Goal: Task Accomplishment & Management: Manage account settings

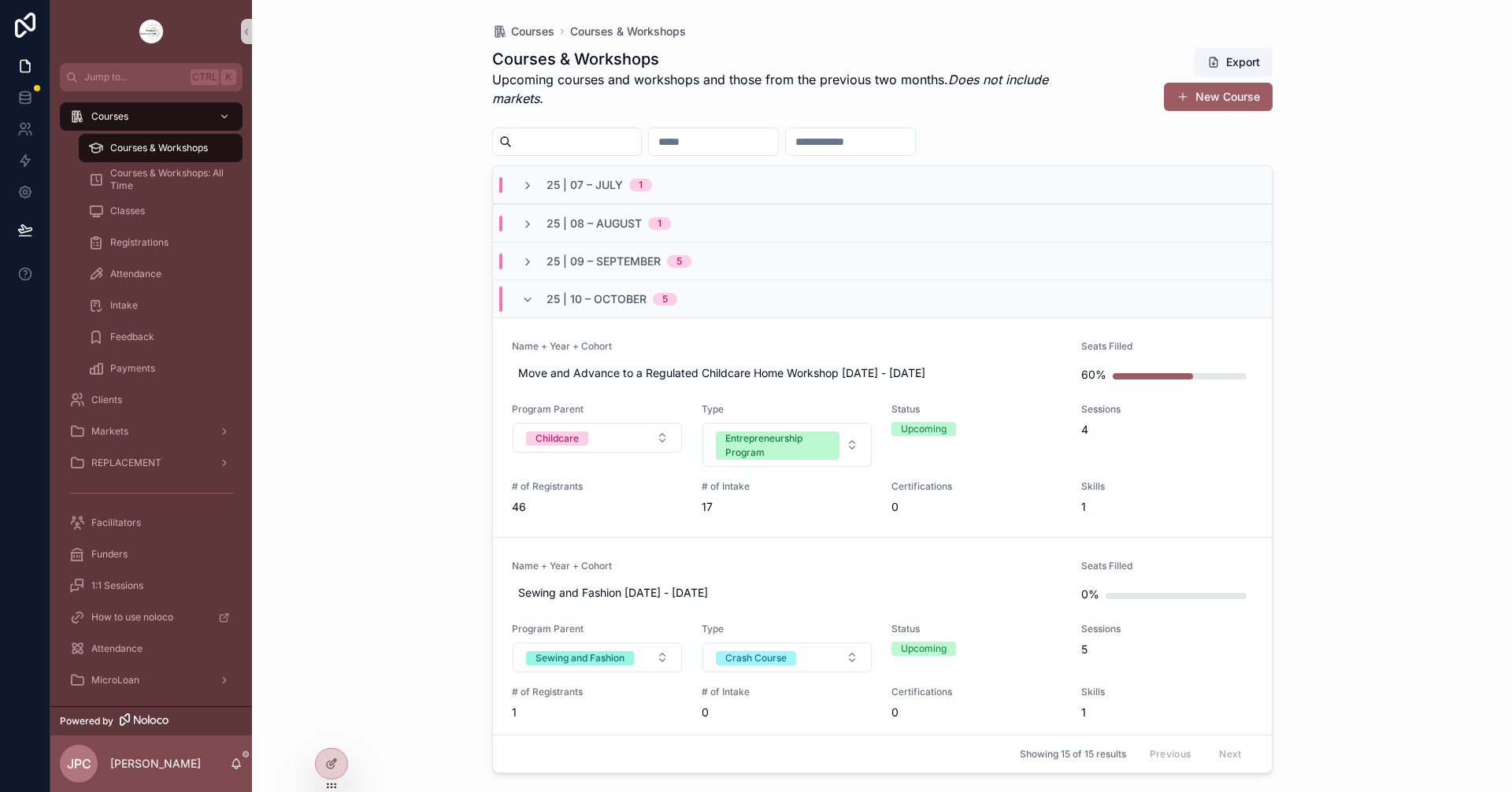
click at [533, 310] on div "25 | 10 – [DATE]" at bounding box center [599, 298] width 156 height 25
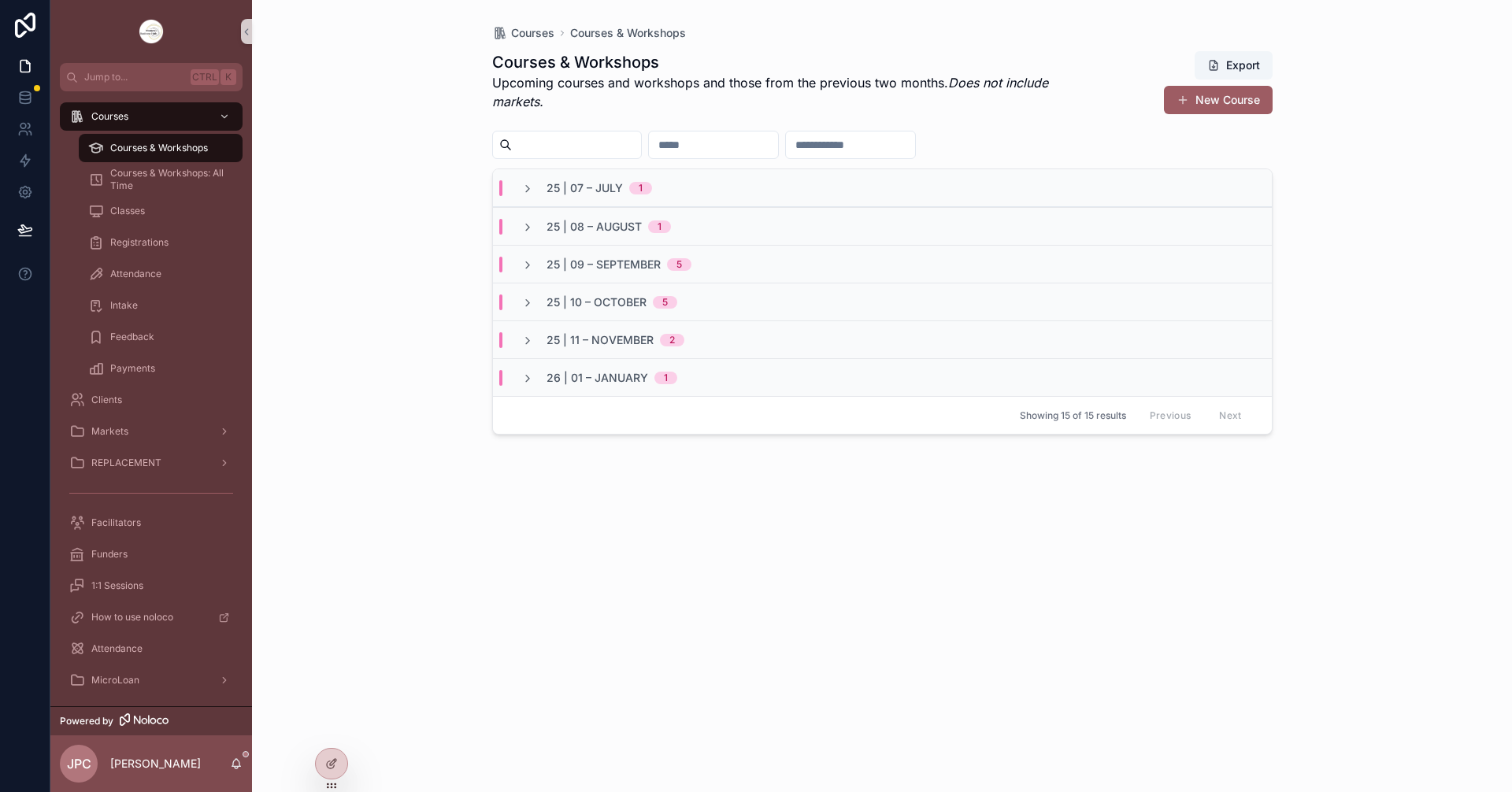
click at [527, 274] on div "25 | 09 – [DATE]" at bounding box center [882, 264] width 779 height 38
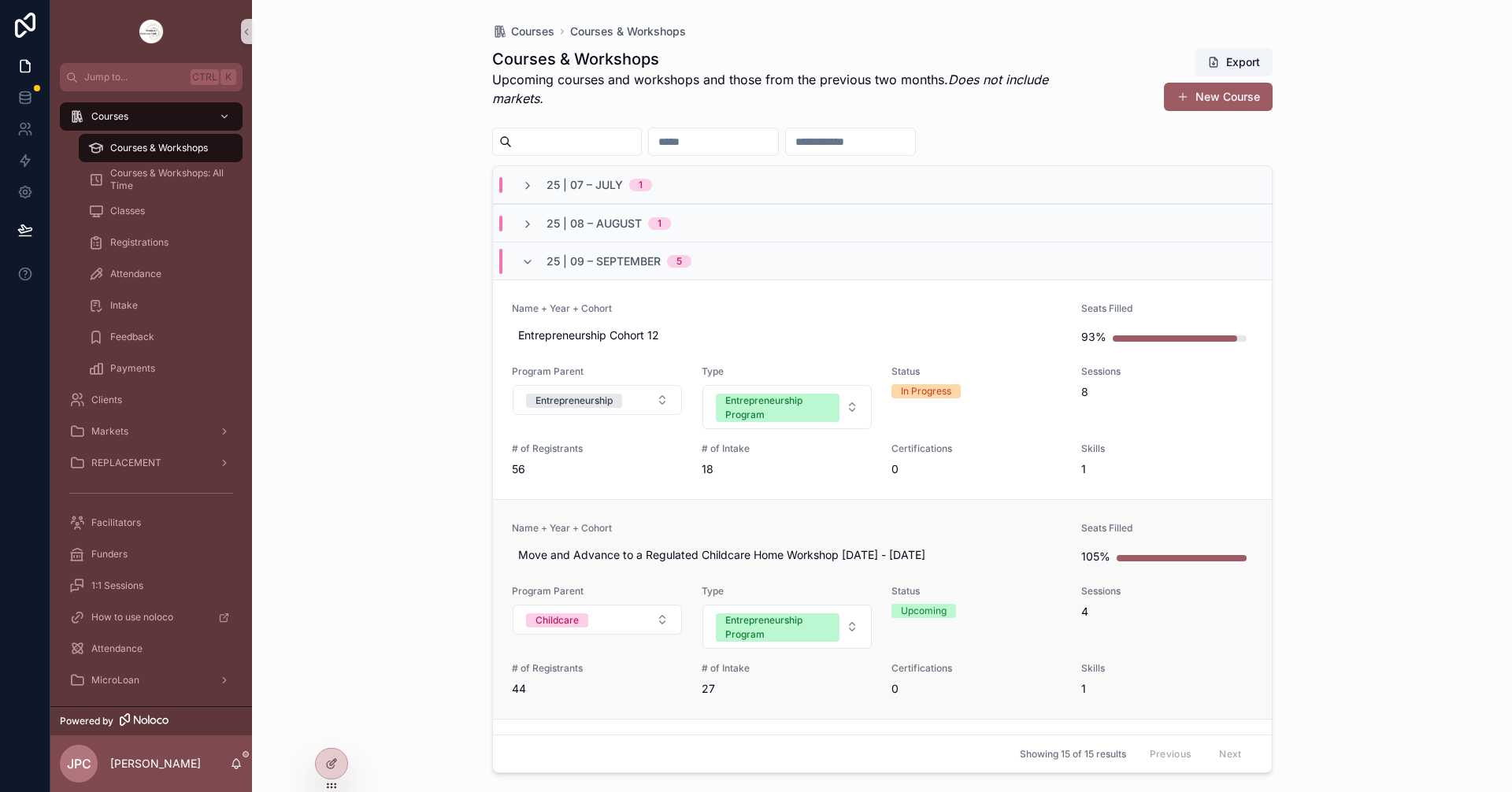
click at [801, 523] on span "Name + Year + Cohort" at bounding box center [787, 528] width 551 height 13
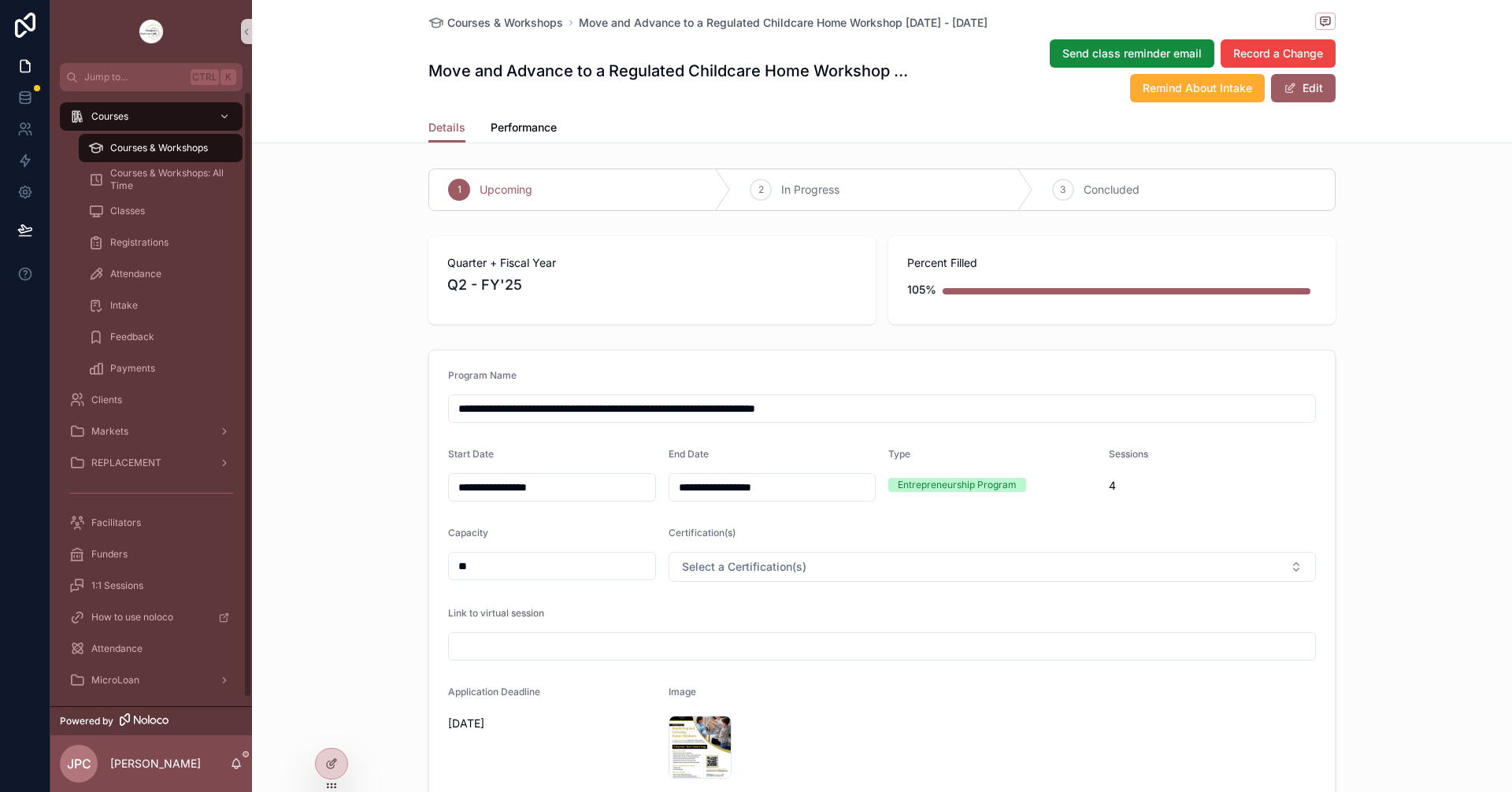
click at [172, 145] on span "Courses & Workshops" at bounding box center [159, 148] width 98 height 13
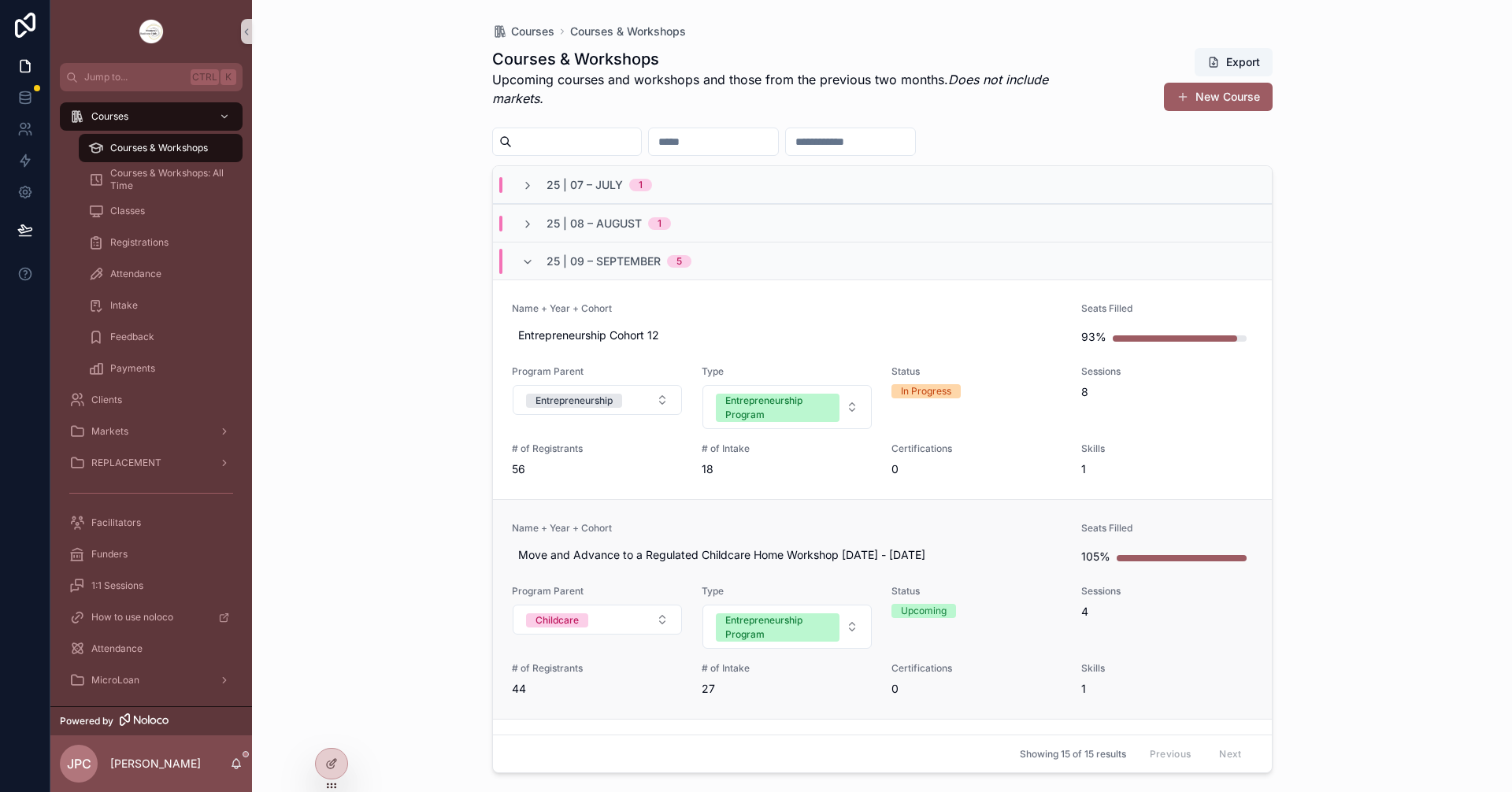
click at [864, 523] on span "Name + Year + Cohort" at bounding box center [787, 528] width 551 height 13
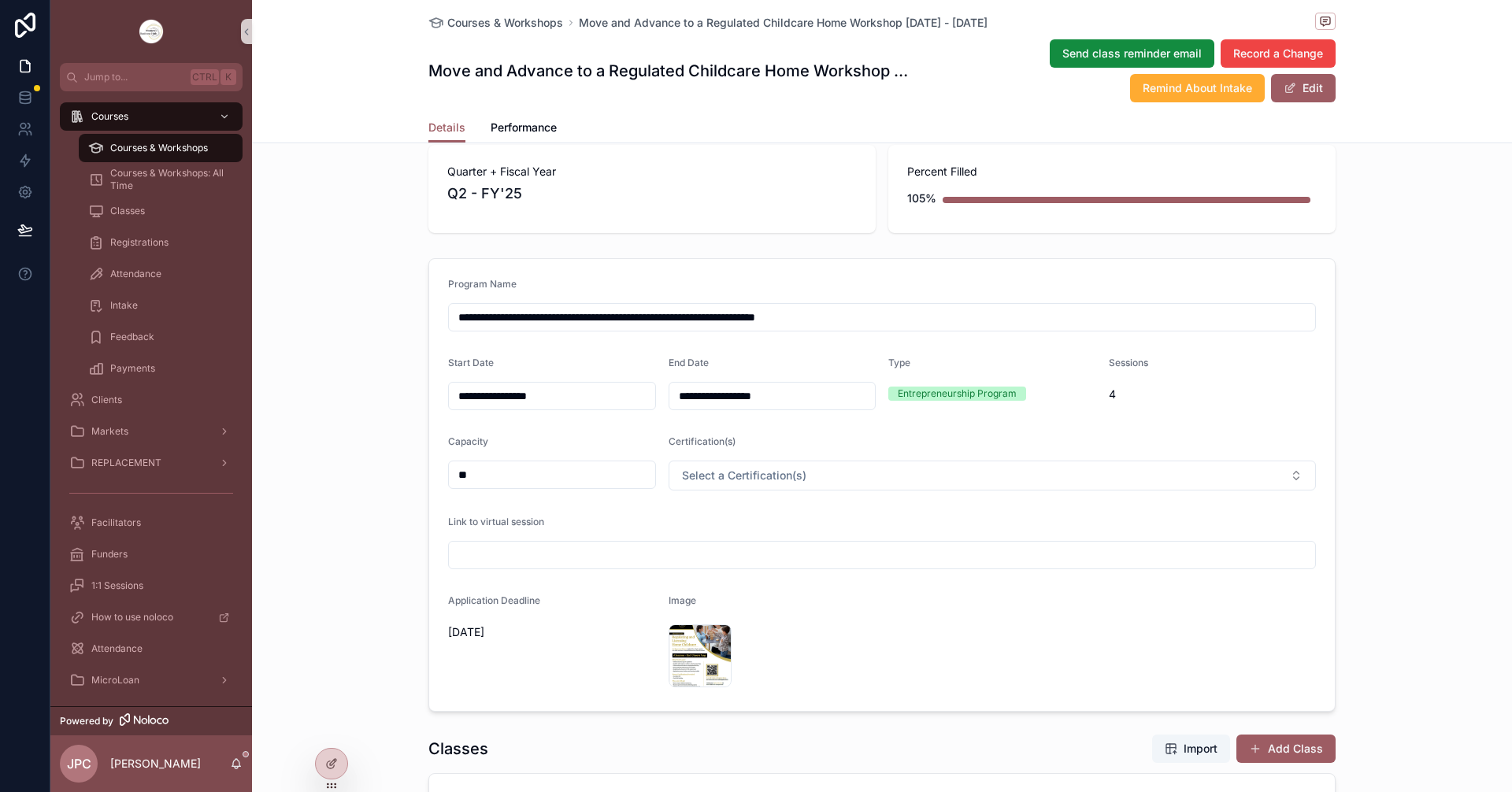
scroll to position [79, 0]
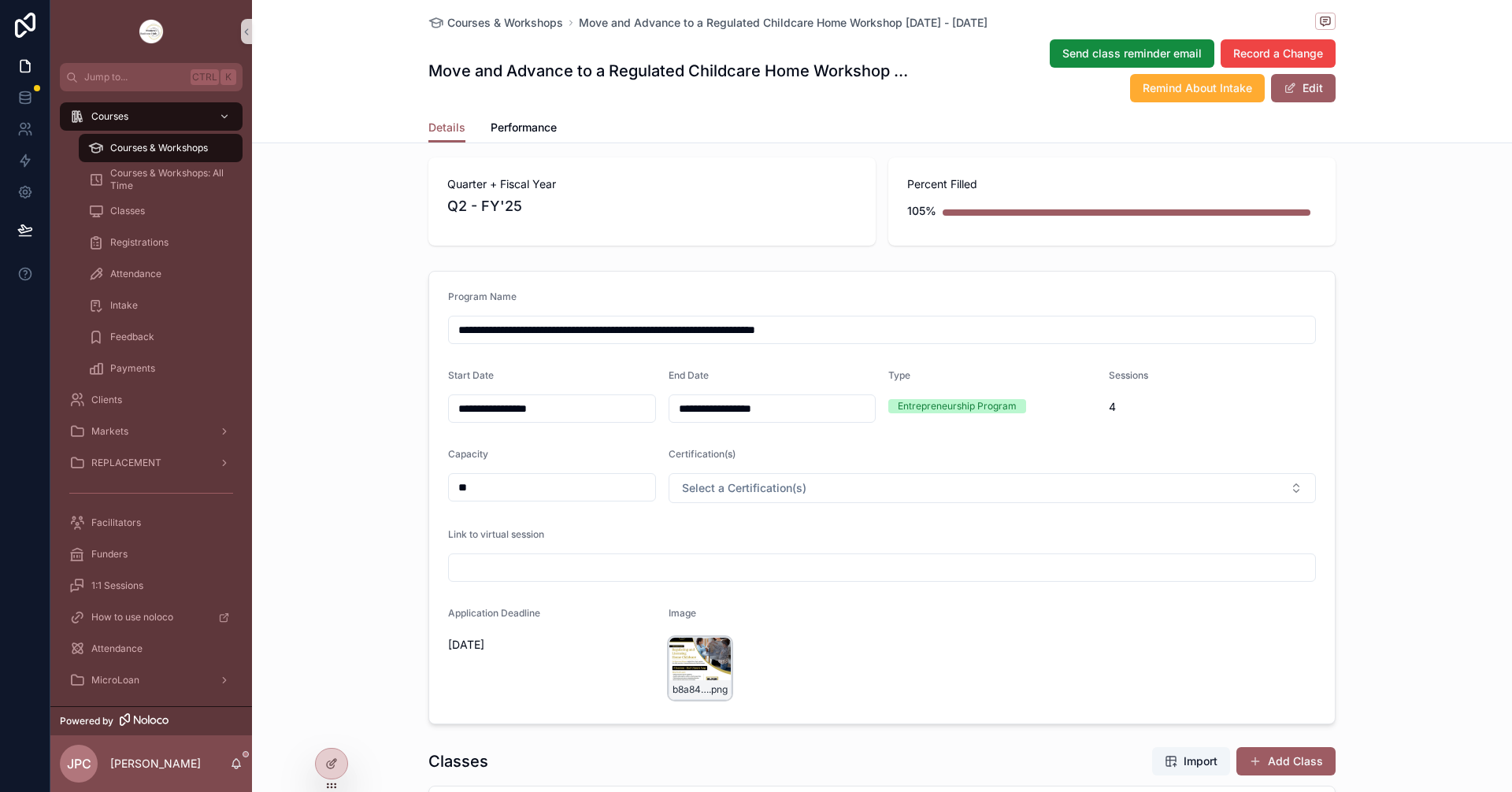
click at [709, 656] on div at bounding box center [718, 650] width 19 height 19
click at [718, 649] on icon at bounding box center [718, 649] width 0 height 6
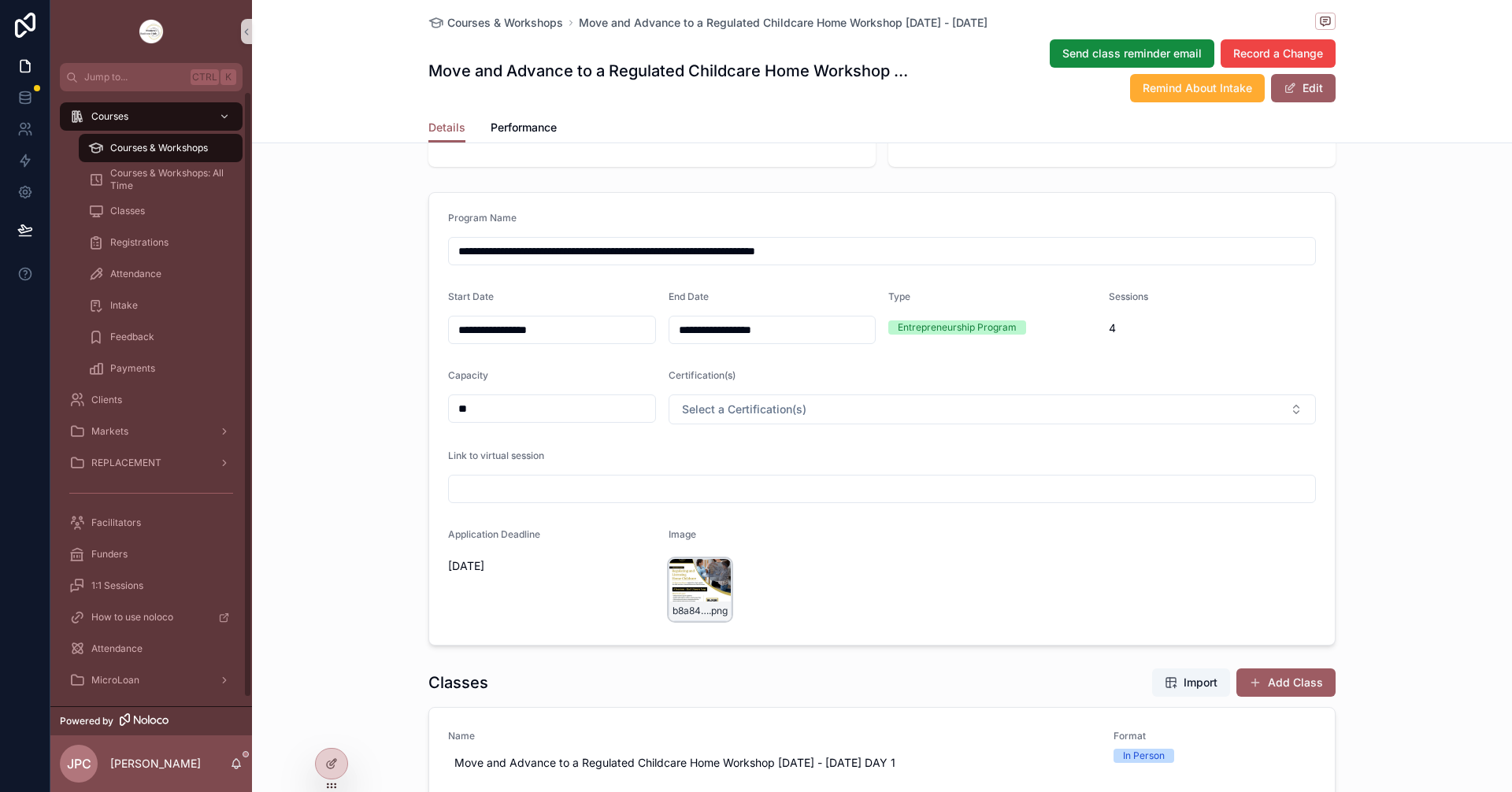
click at [203, 155] on div "Courses & Workshops" at bounding box center [161, 147] width 144 height 25
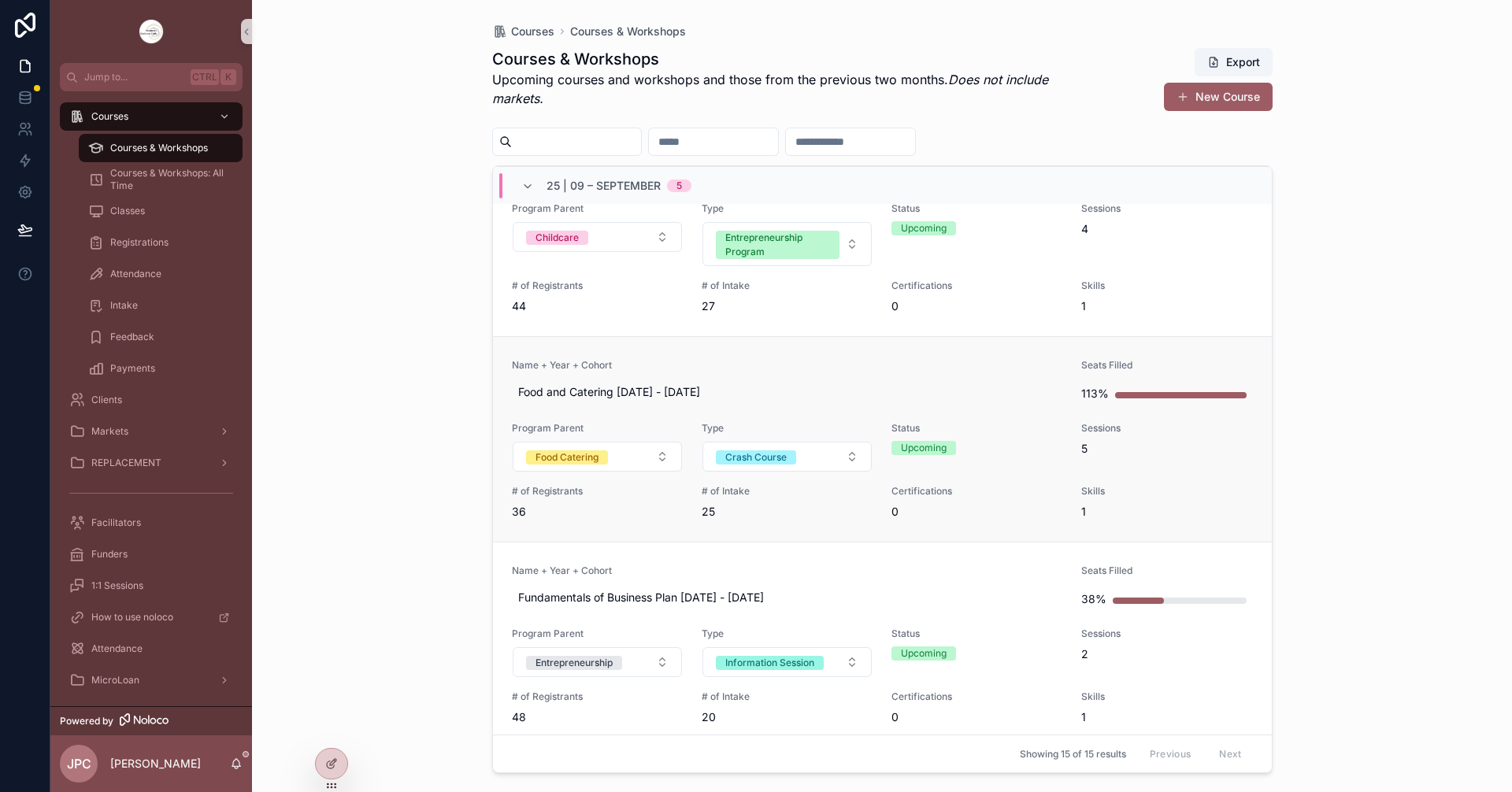
scroll to position [394, 0]
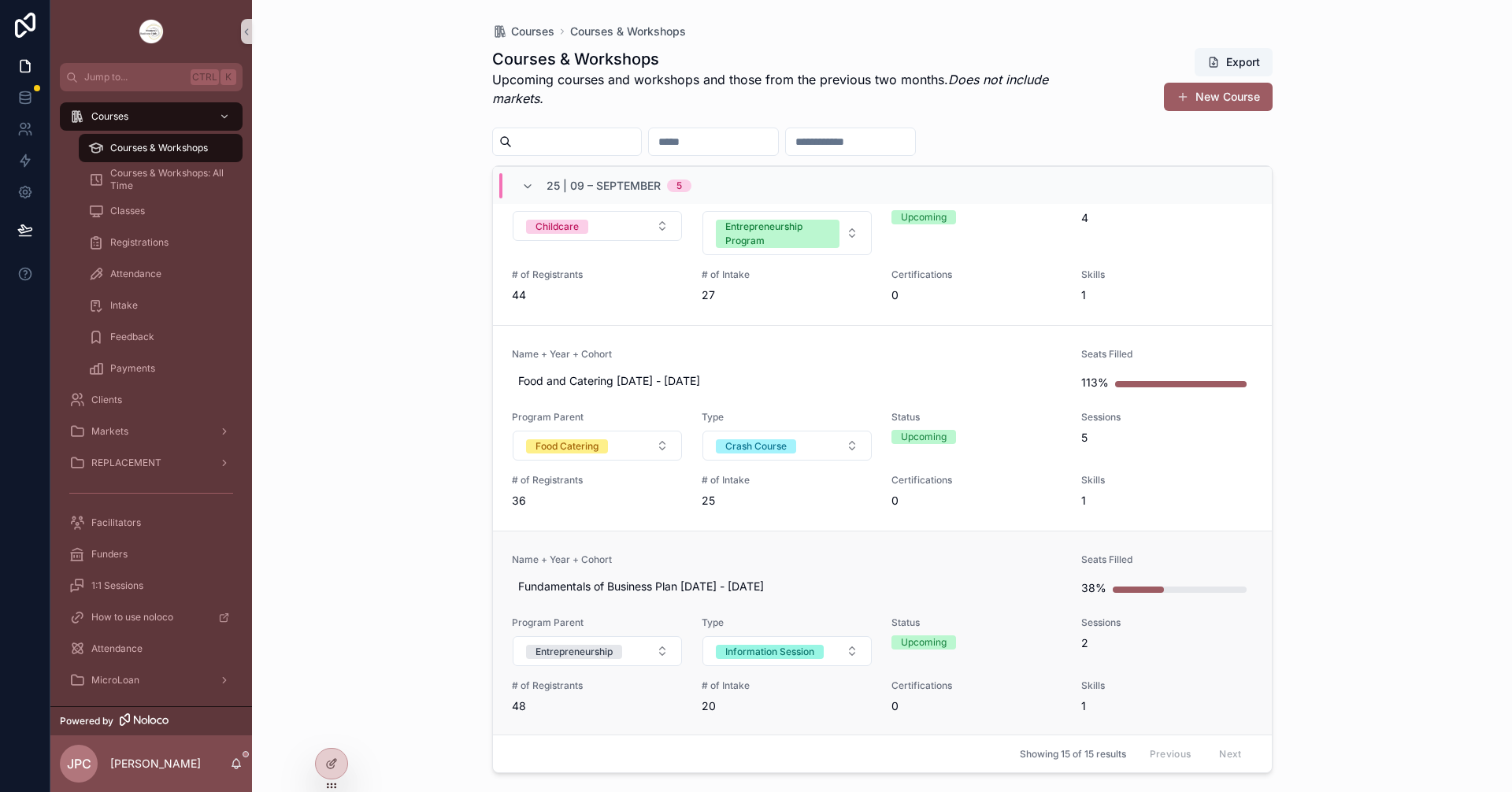
click at [848, 553] on link "Name + Year + Cohort Fundamentals of Business Plan [DATE] - [DATE] Seats Filled…" at bounding box center [882, 633] width 779 height 206
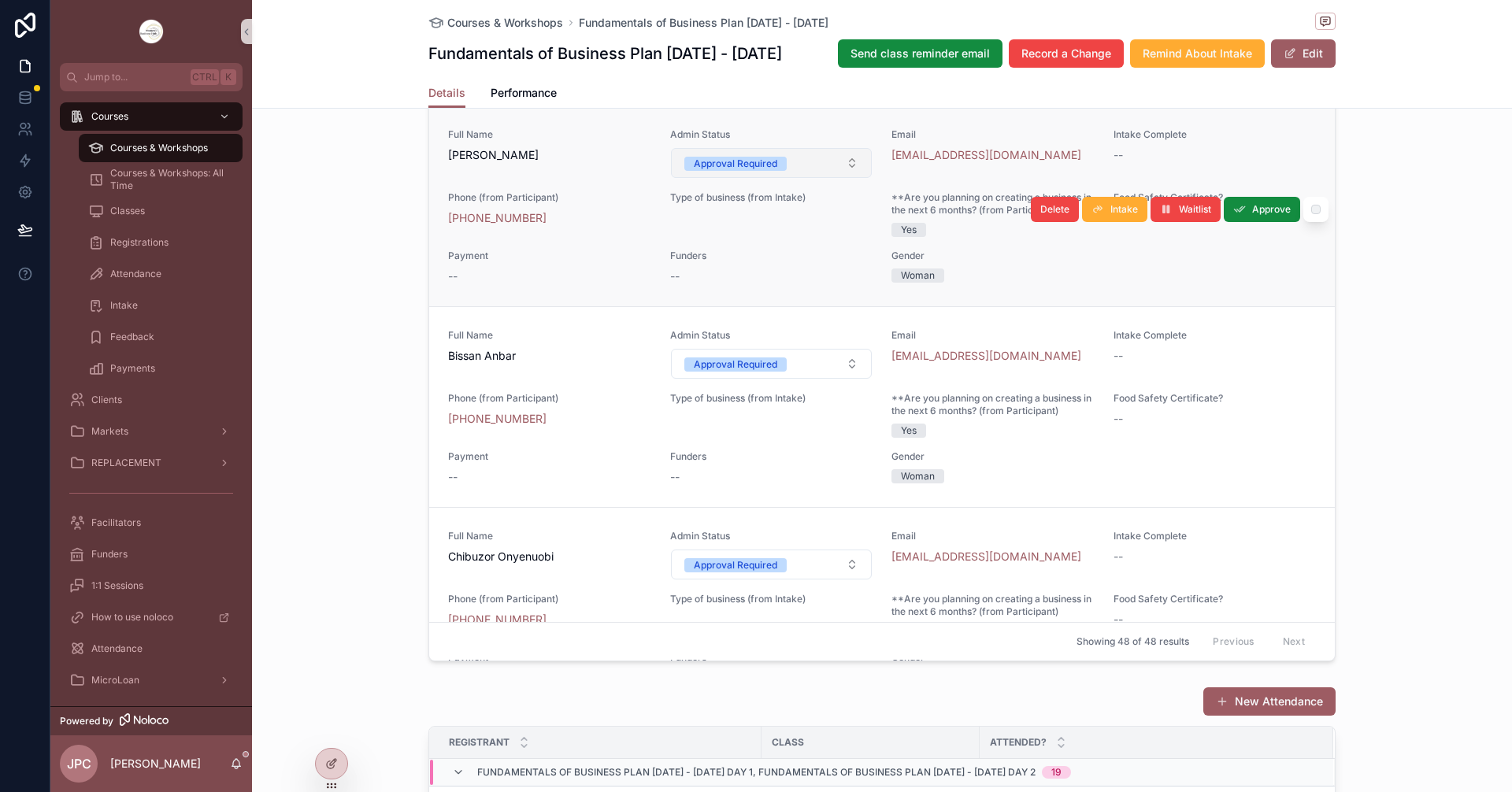
click at [765, 171] on div "Approval Required" at bounding box center [735, 163] width 83 height 14
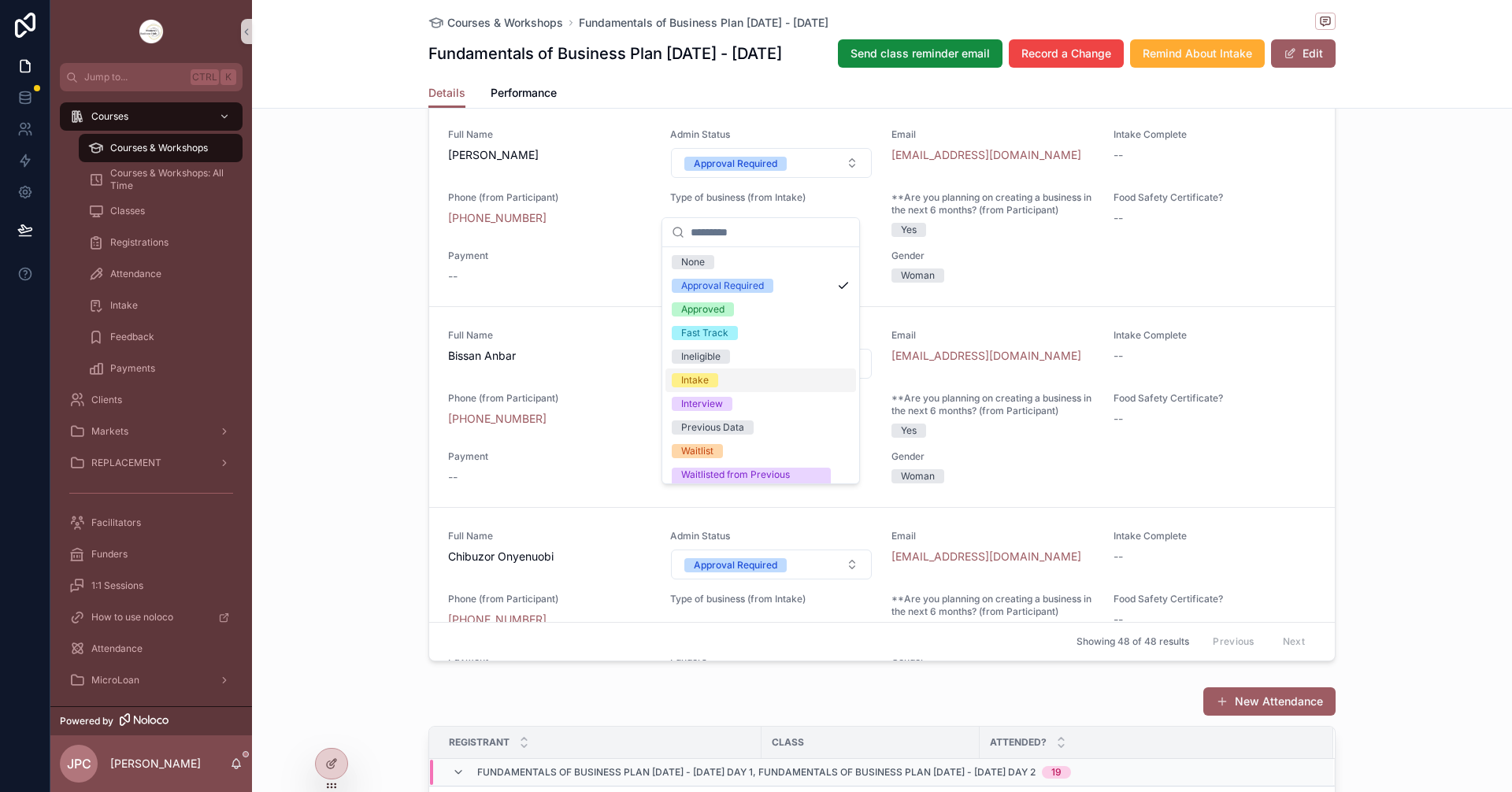
click at [722, 381] on div "Intake" at bounding box center [761, 380] width 191 height 23
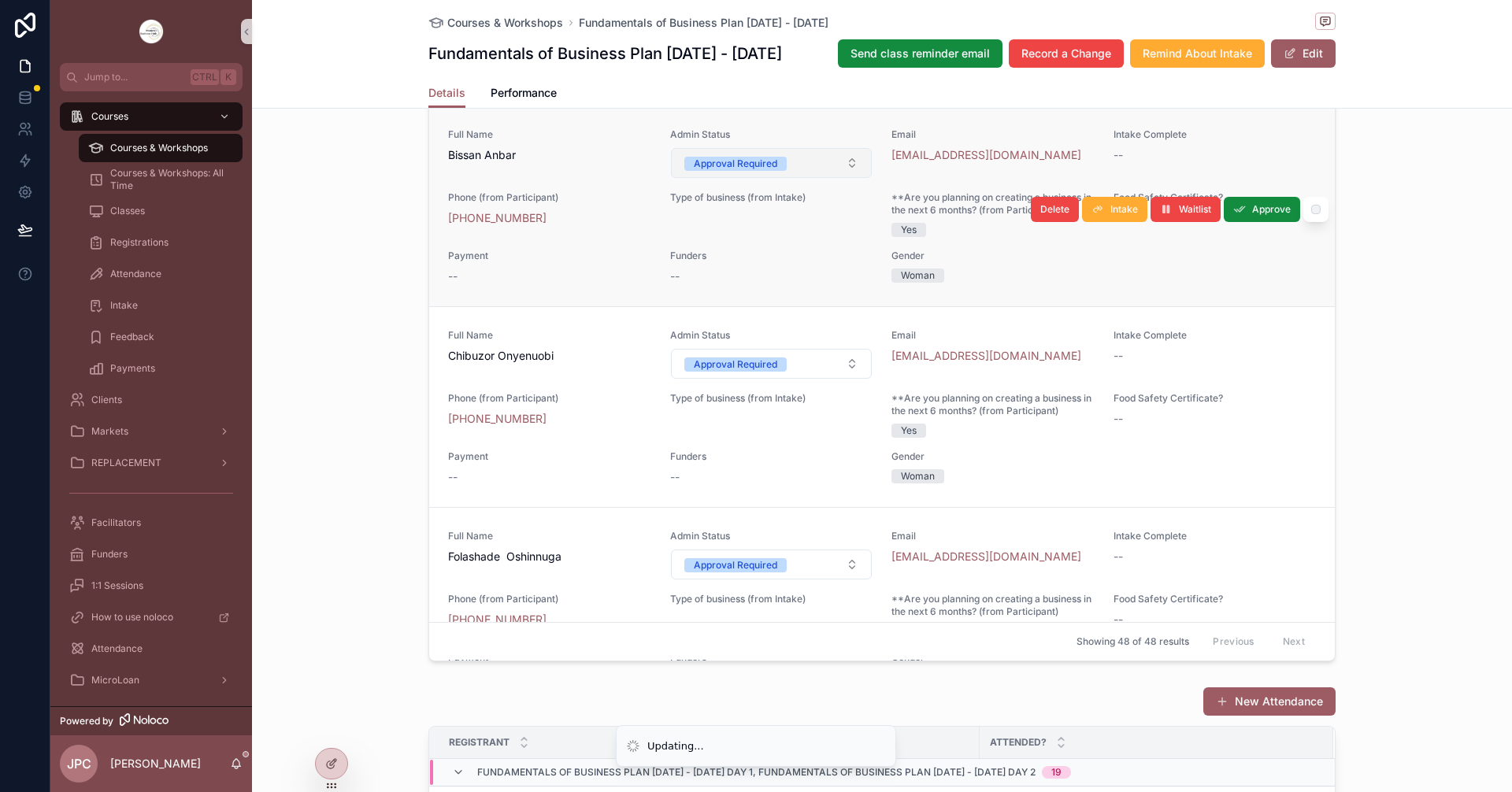
click at [733, 171] on div "Approval Required" at bounding box center [735, 163] width 83 height 14
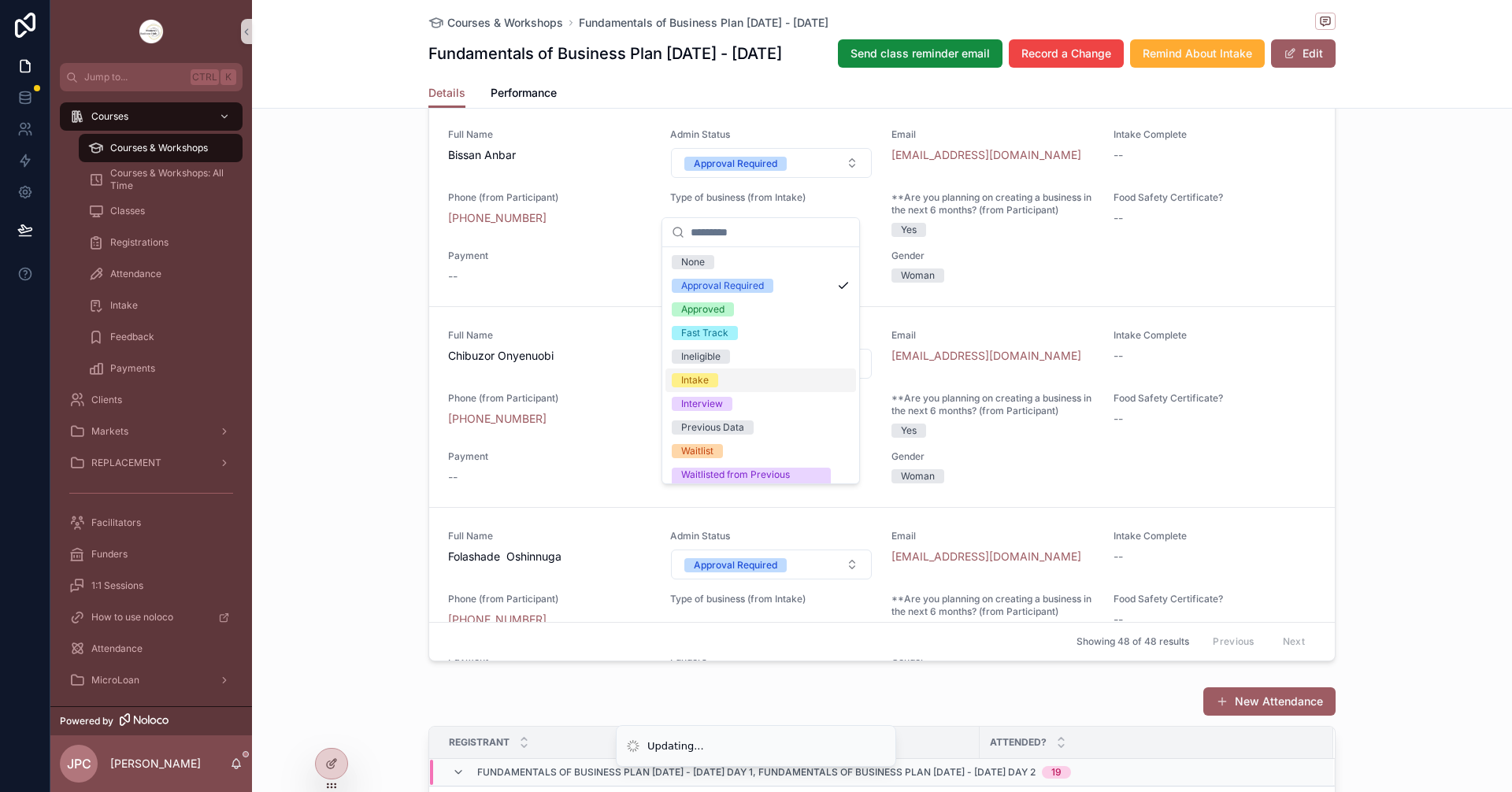
click at [719, 378] on div "Intake" at bounding box center [761, 380] width 191 height 23
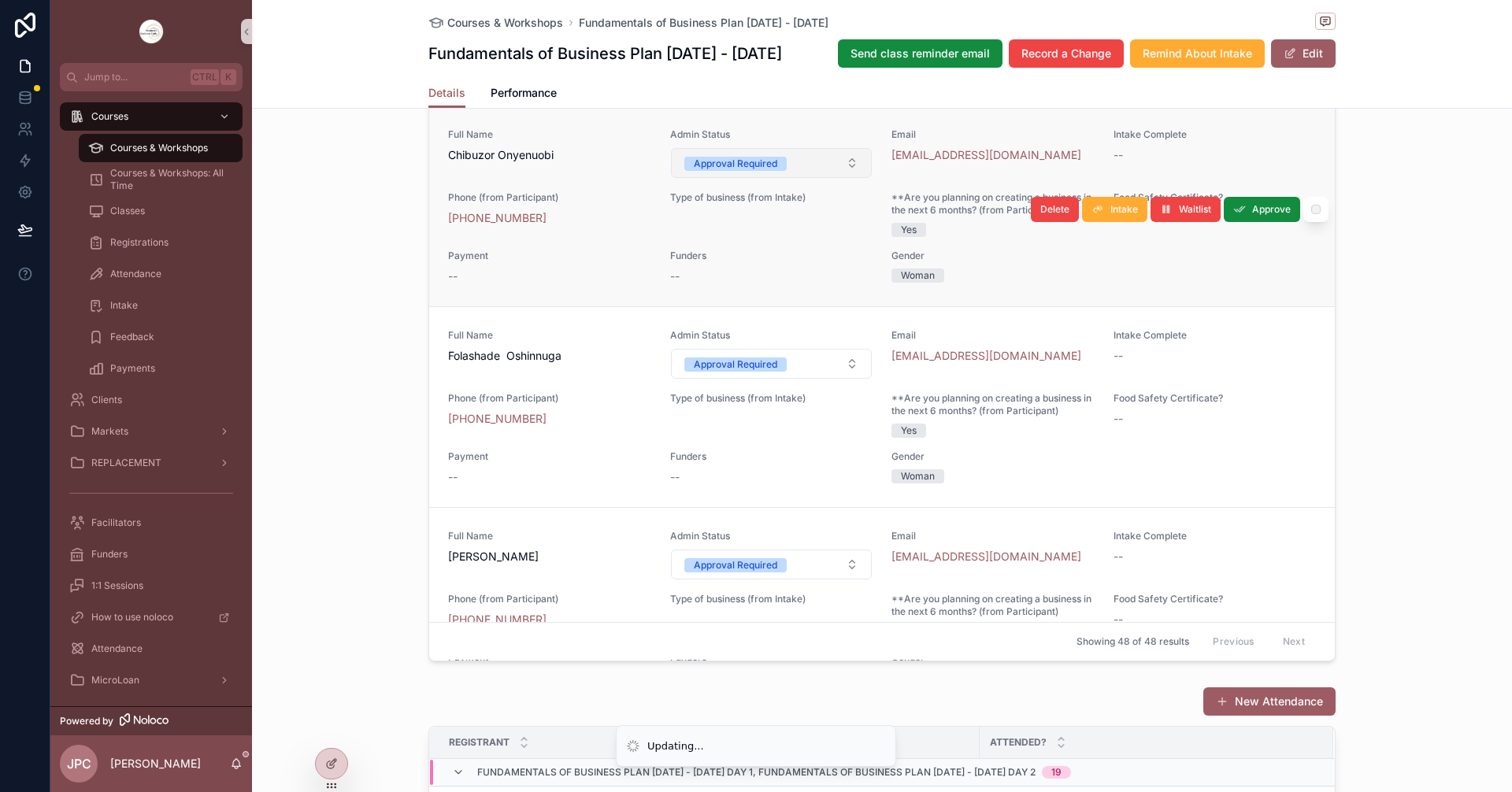
click at [740, 171] on div "Approval Required" at bounding box center [735, 163] width 83 height 14
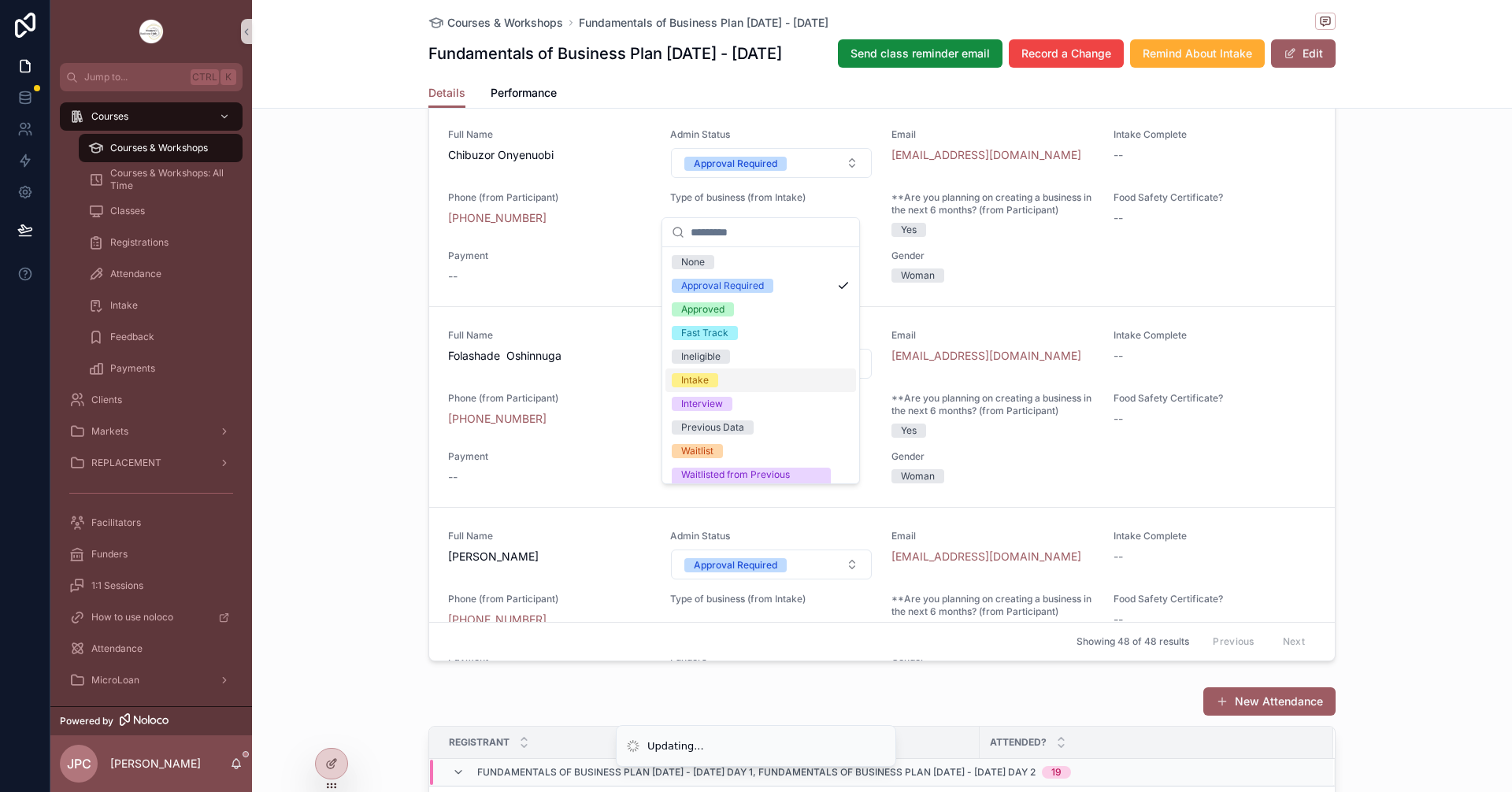
click at [706, 386] on div "Intake" at bounding box center [695, 380] width 28 height 14
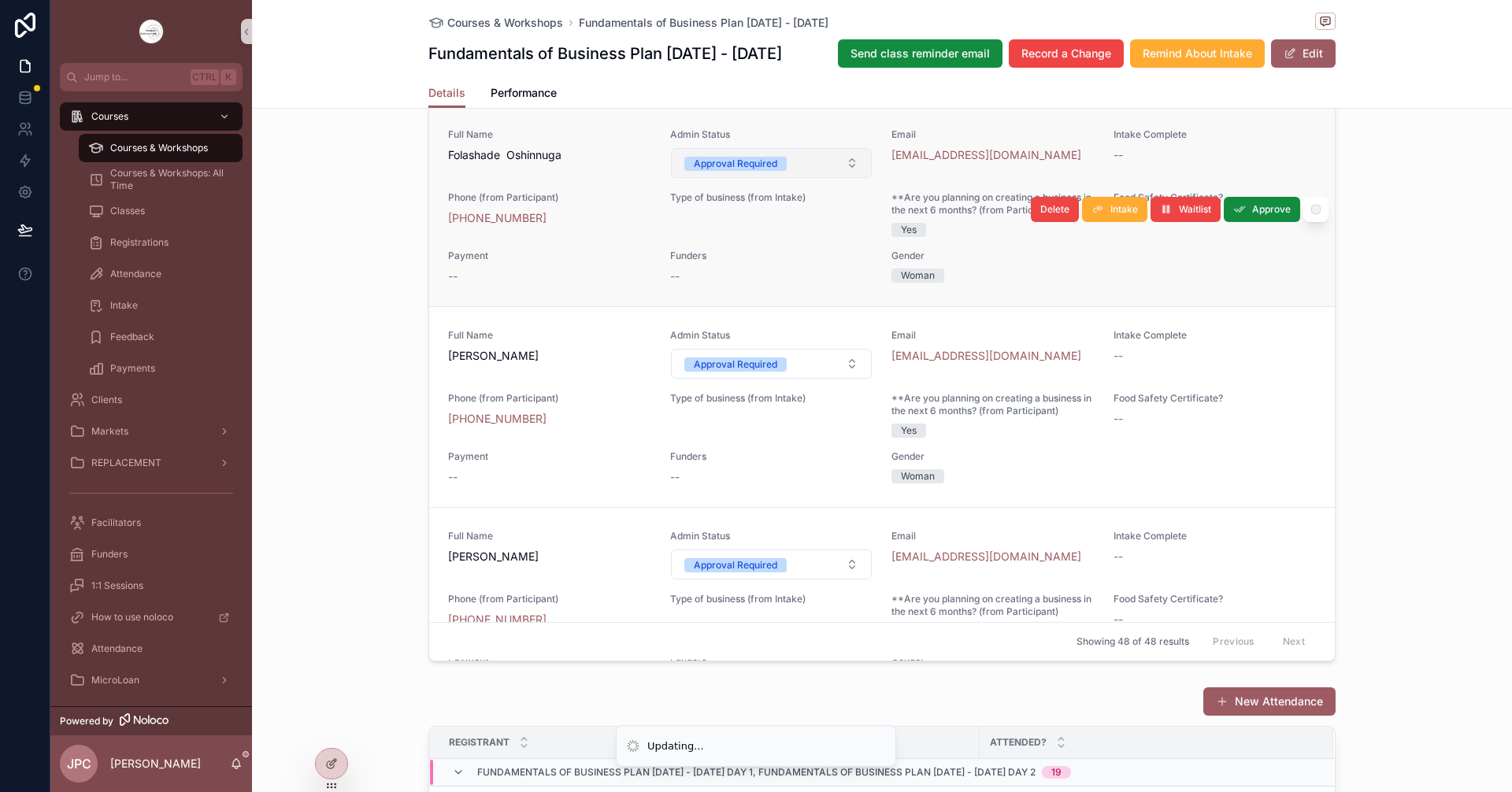
click at [722, 171] on div "Approval Required" at bounding box center [735, 163] width 83 height 14
click at [713, 378] on div "Admin Status Approval Required" at bounding box center [771, 354] width 203 height 51
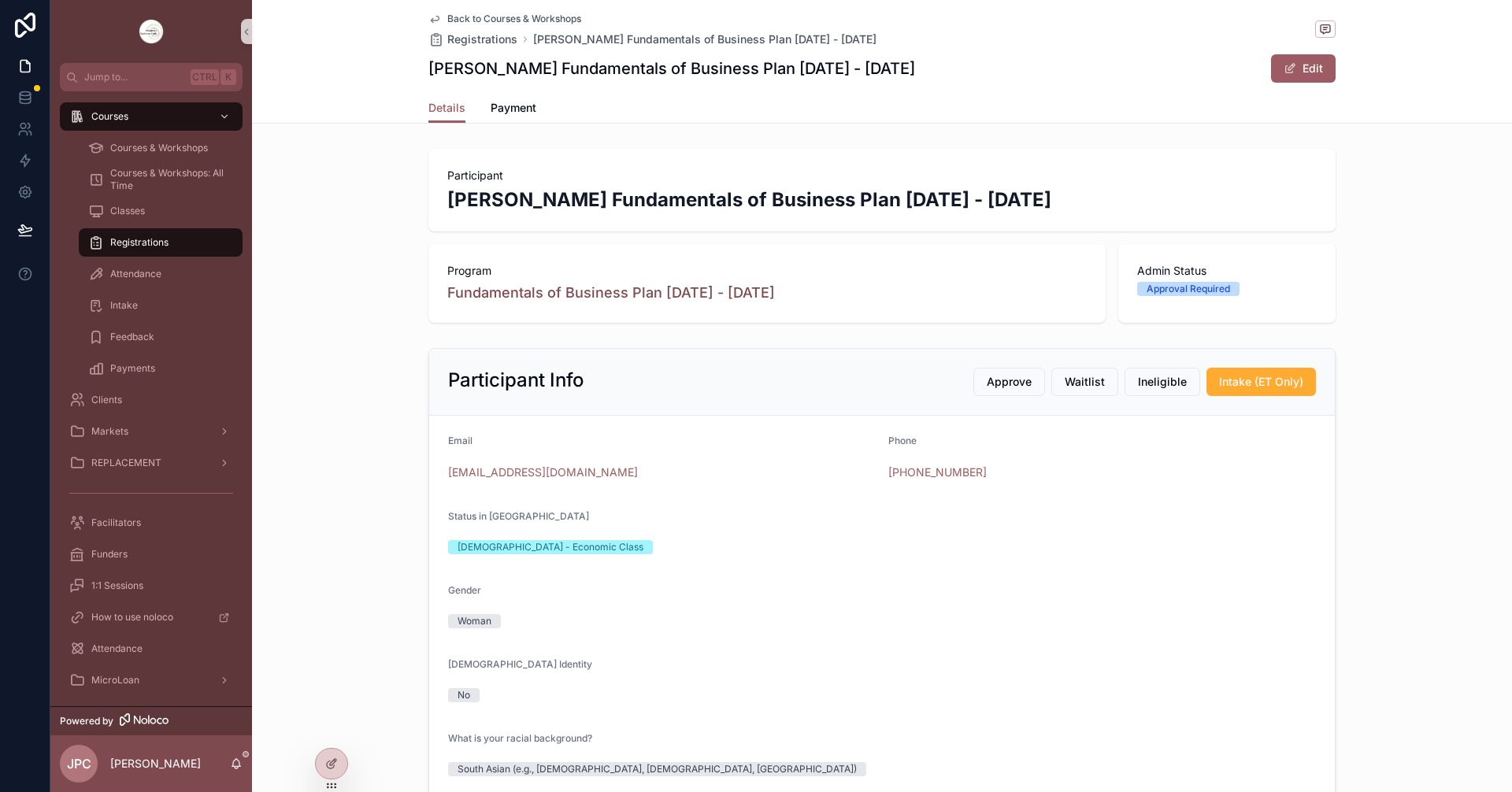
click at [475, 18] on span "Back to Courses & Workshops" at bounding box center [514, 19] width 134 height 13
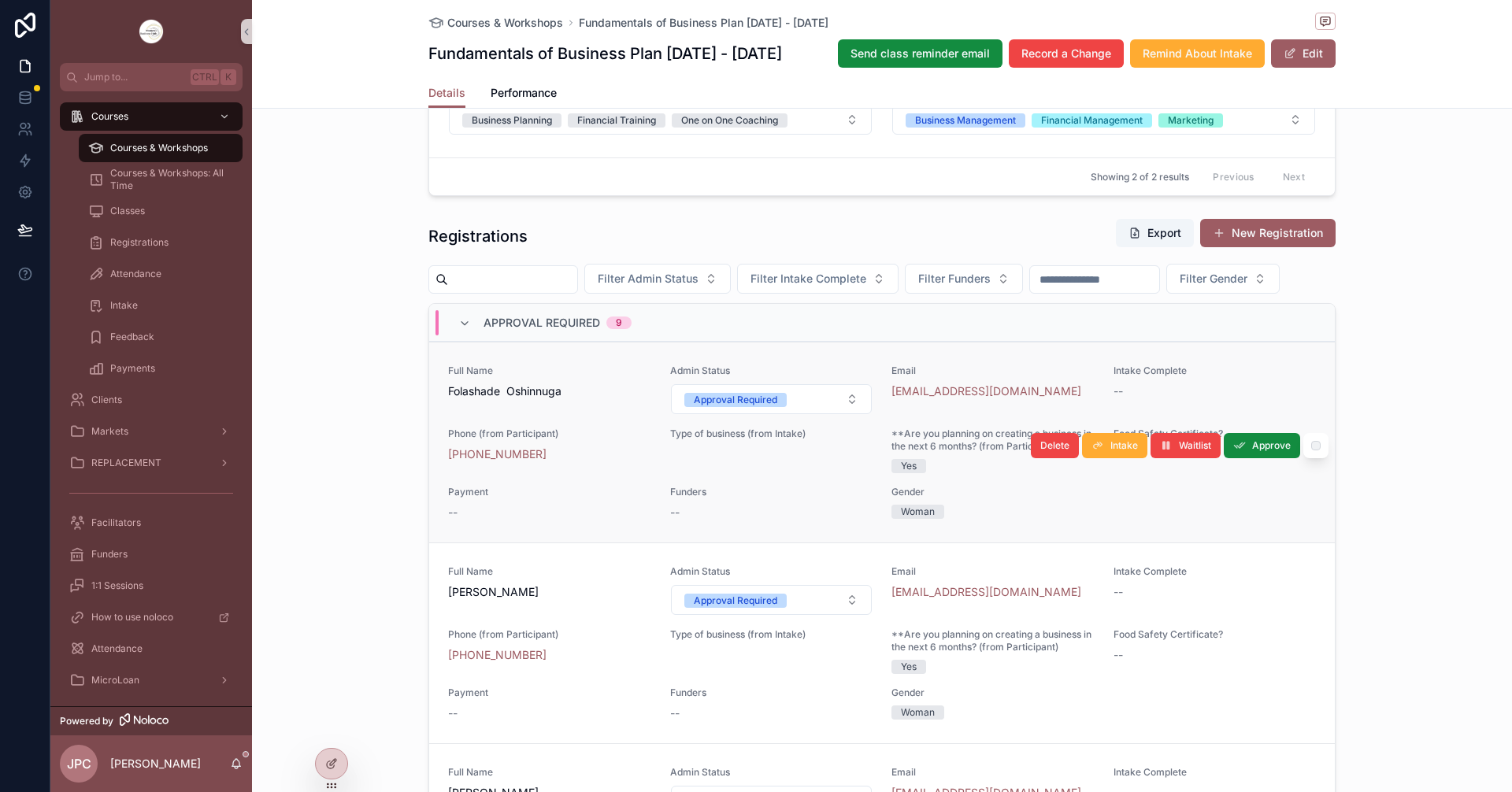
scroll to position [1023, 0]
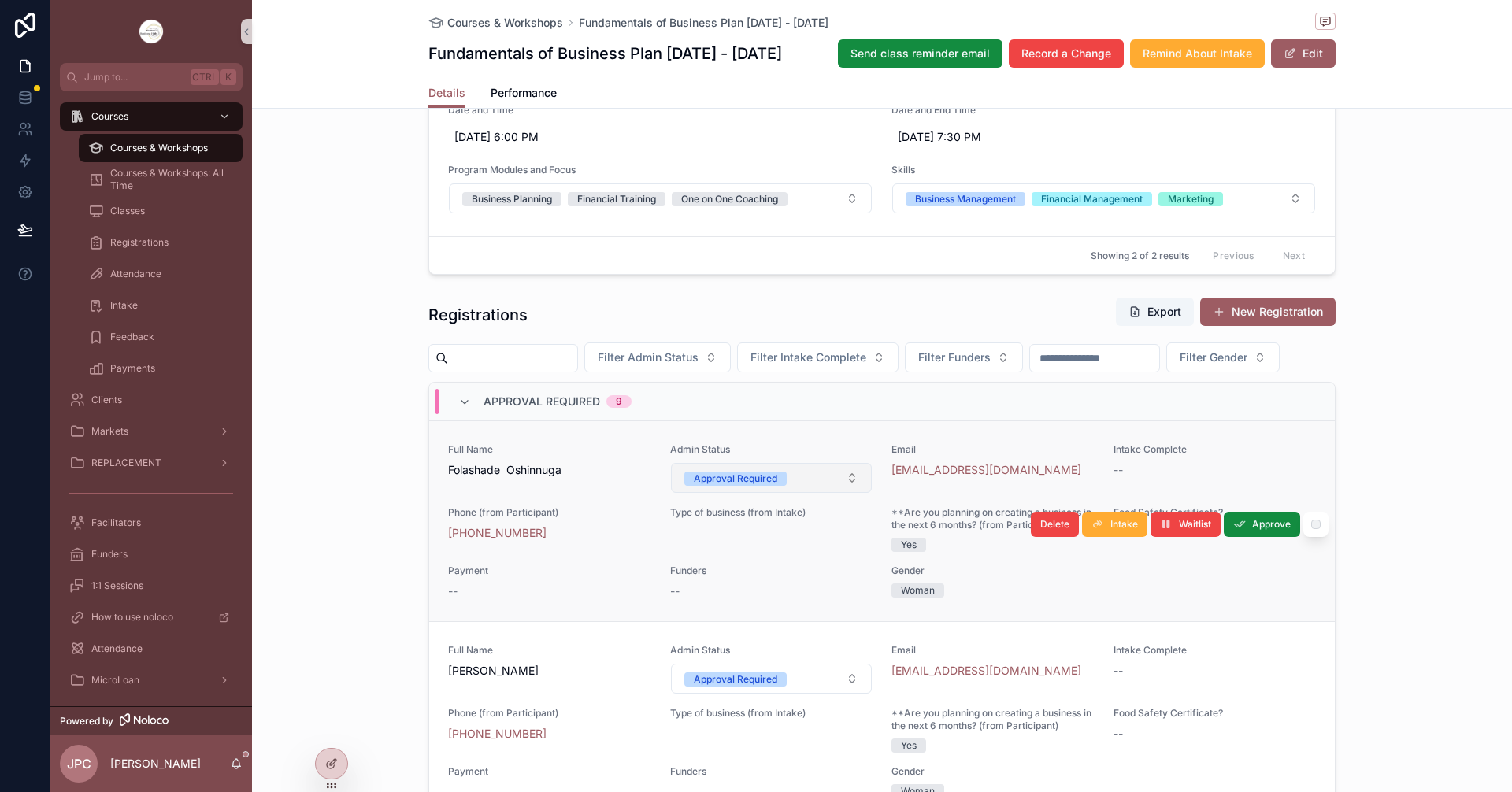
click at [792, 493] on button "Approval Required" at bounding box center [771, 477] width 201 height 30
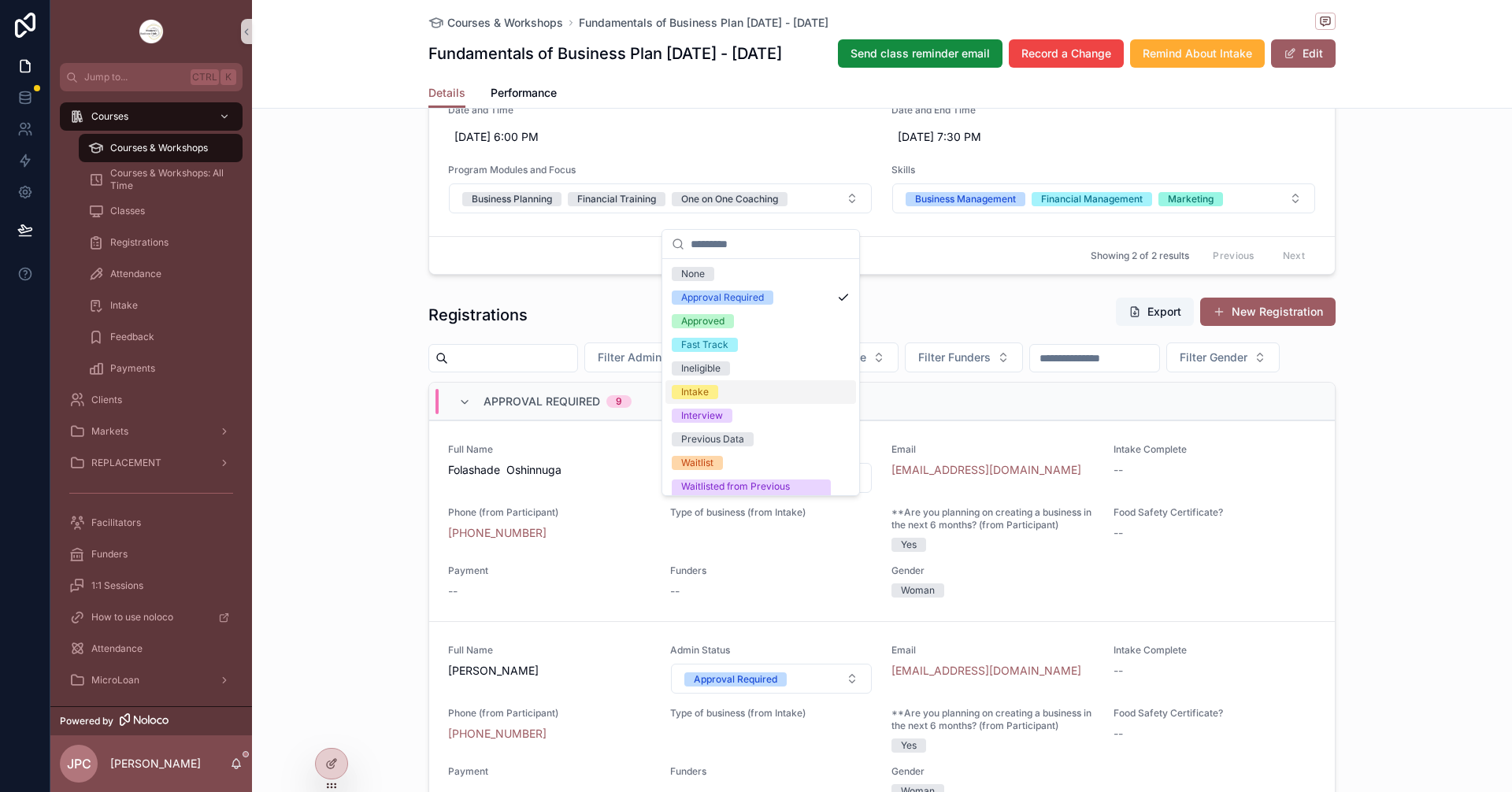
click at [703, 388] on div "Intake" at bounding box center [695, 392] width 28 height 14
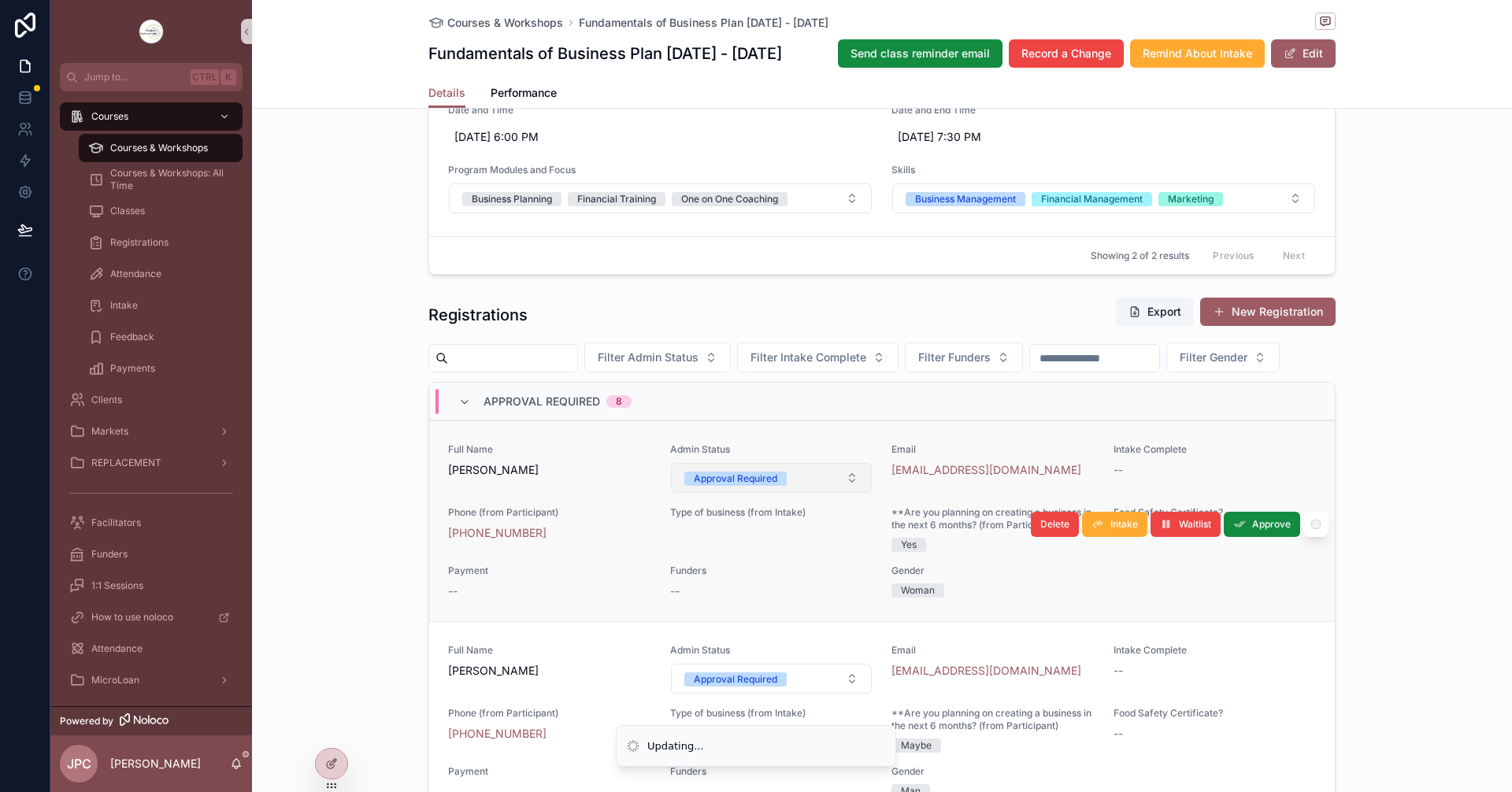
click at [713, 486] on div "Approval Required" at bounding box center [735, 478] width 83 height 14
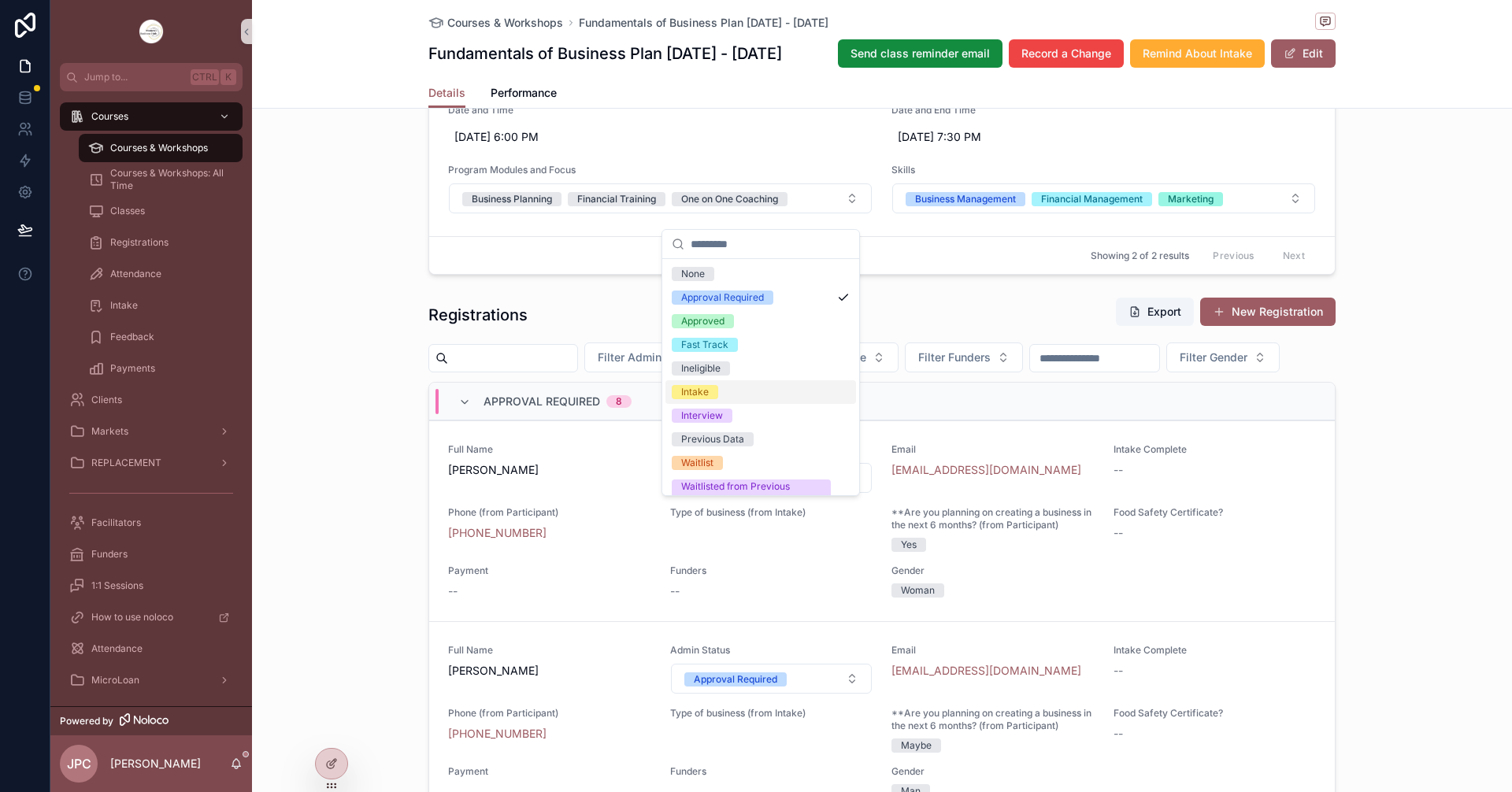
click at [760, 391] on div "Intake" at bounding box center [761, 391] width 191 height 23
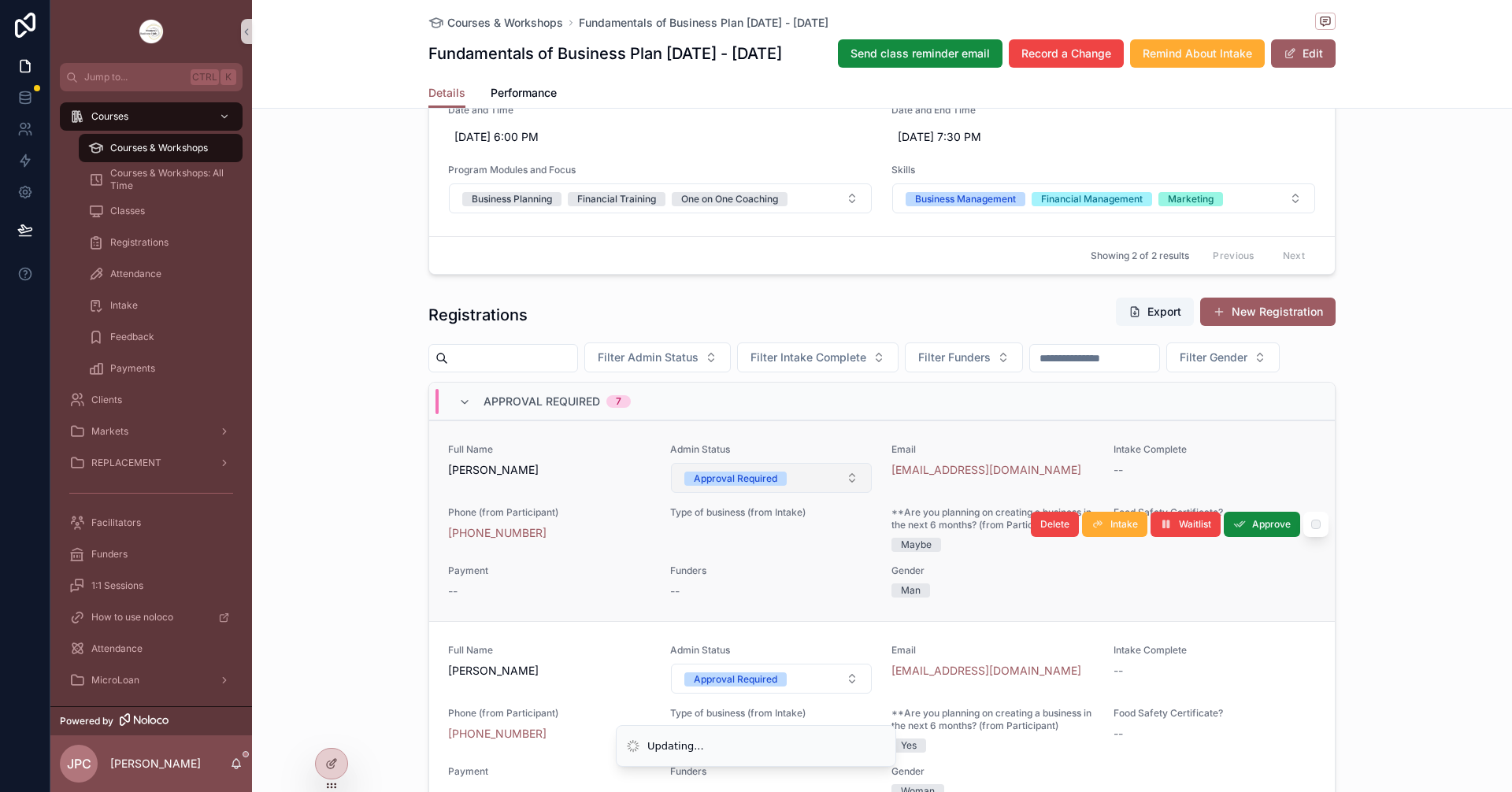
click at [771, 486] on span "Approval Required" at bounding box center [735, 478] width 102 height 14
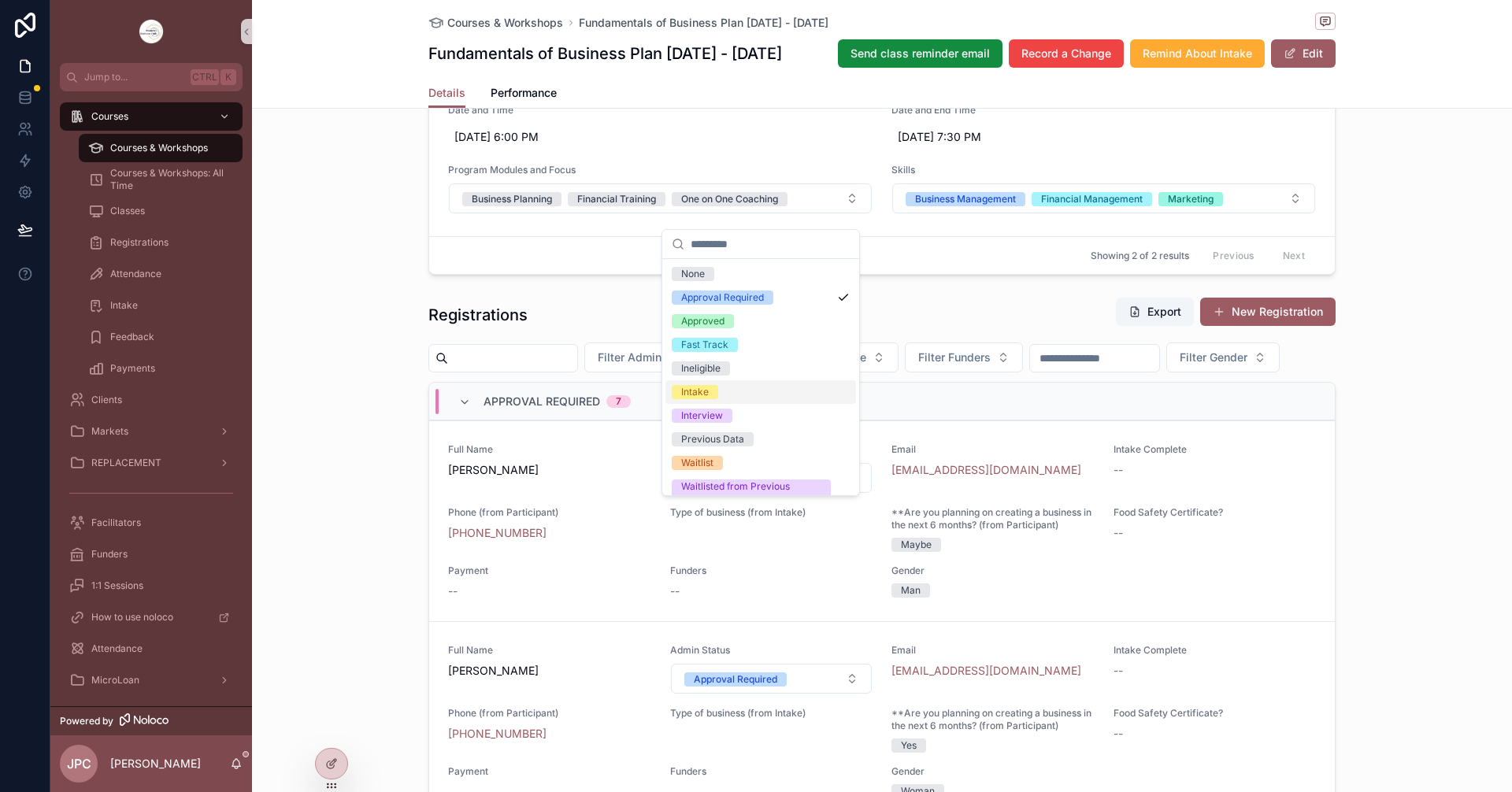
click at [702, 396] on div "Intake" at bounding box center [695, 392] width 28 height 14
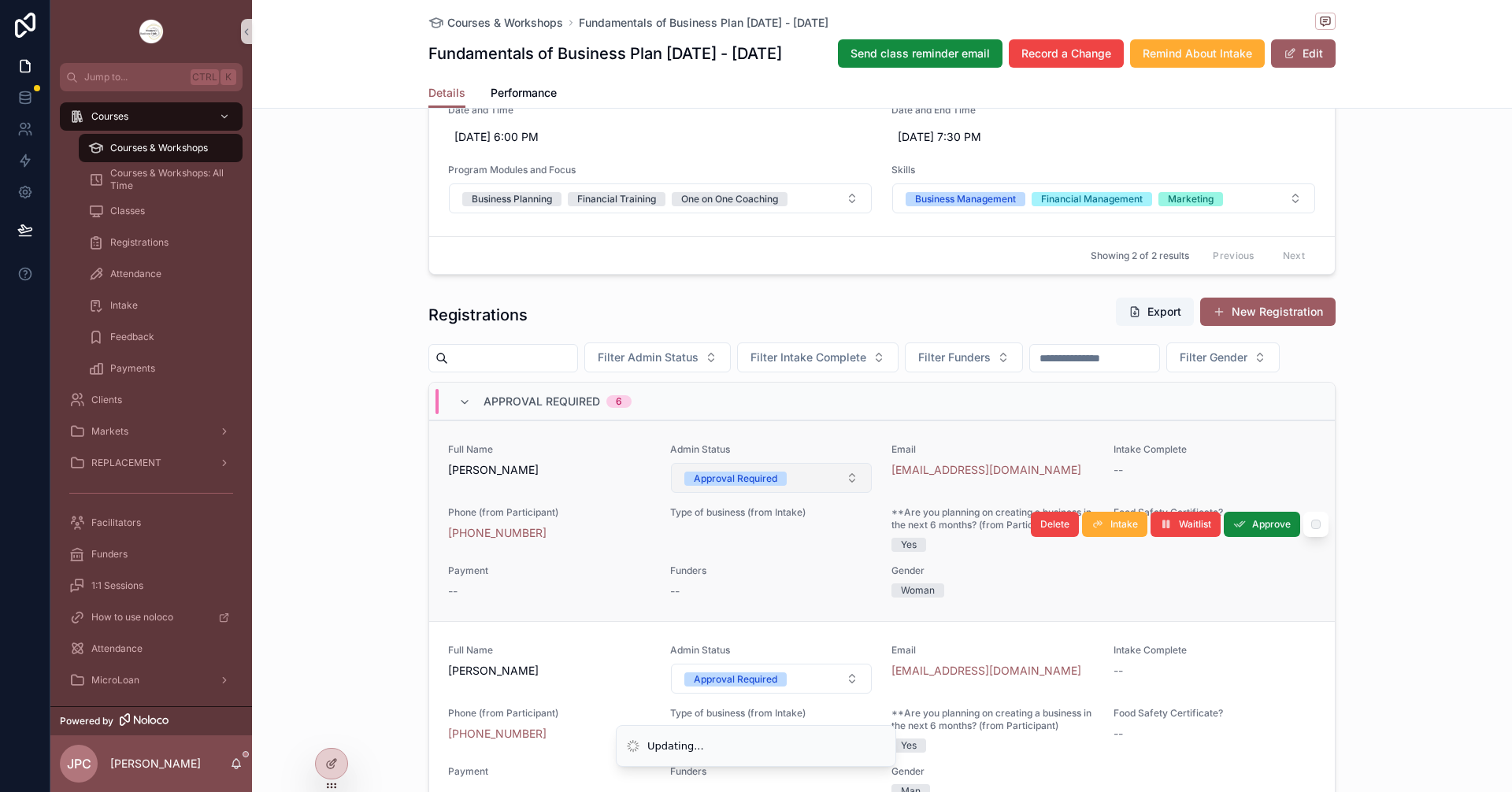
click at [752, 493] on button "Approval Required" at bounding box center [771, 477] width 201 height 30
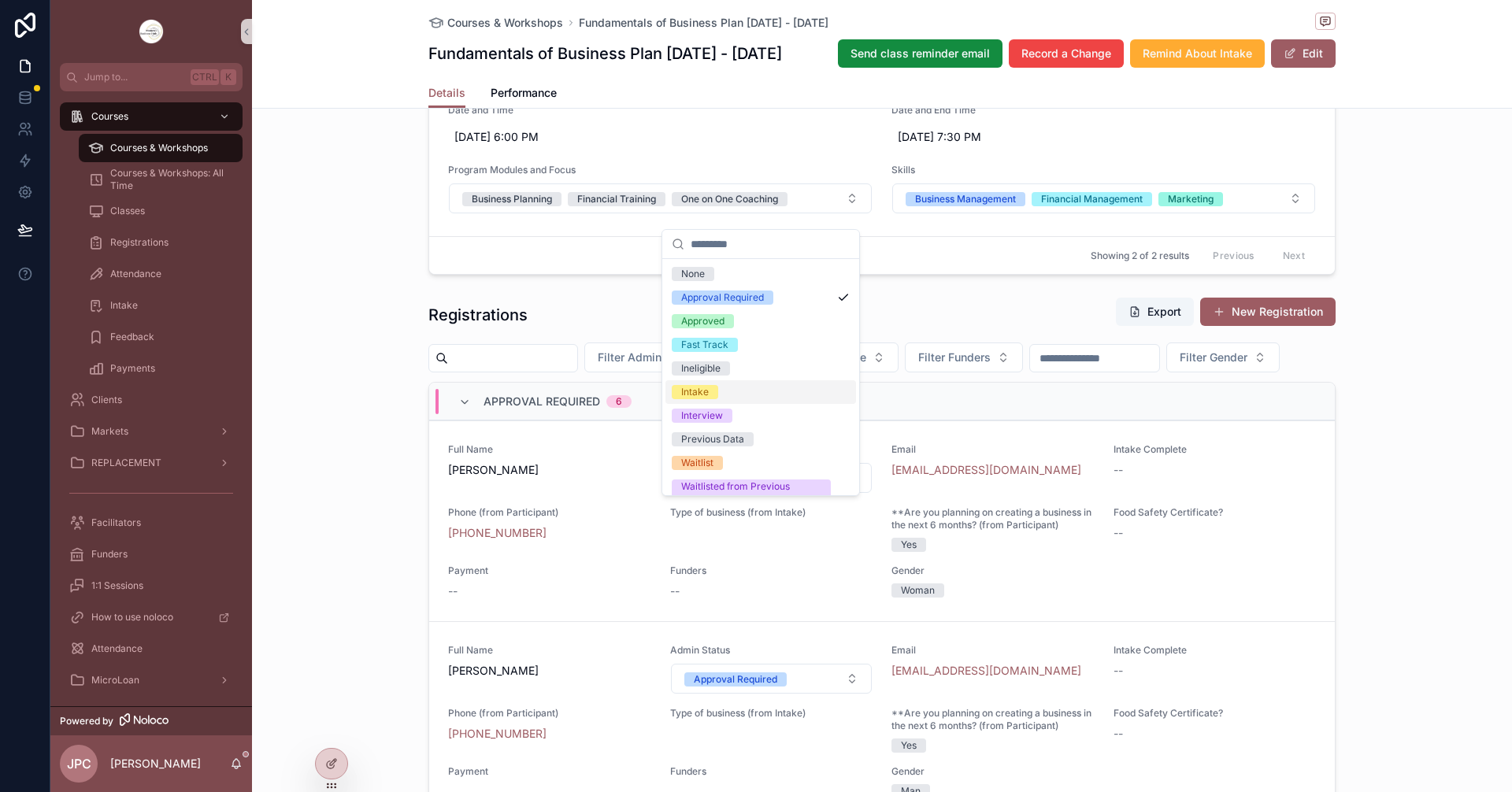
click at [709, 397] on span "Intake" at bounding box center [695, 392] width 46 height 14
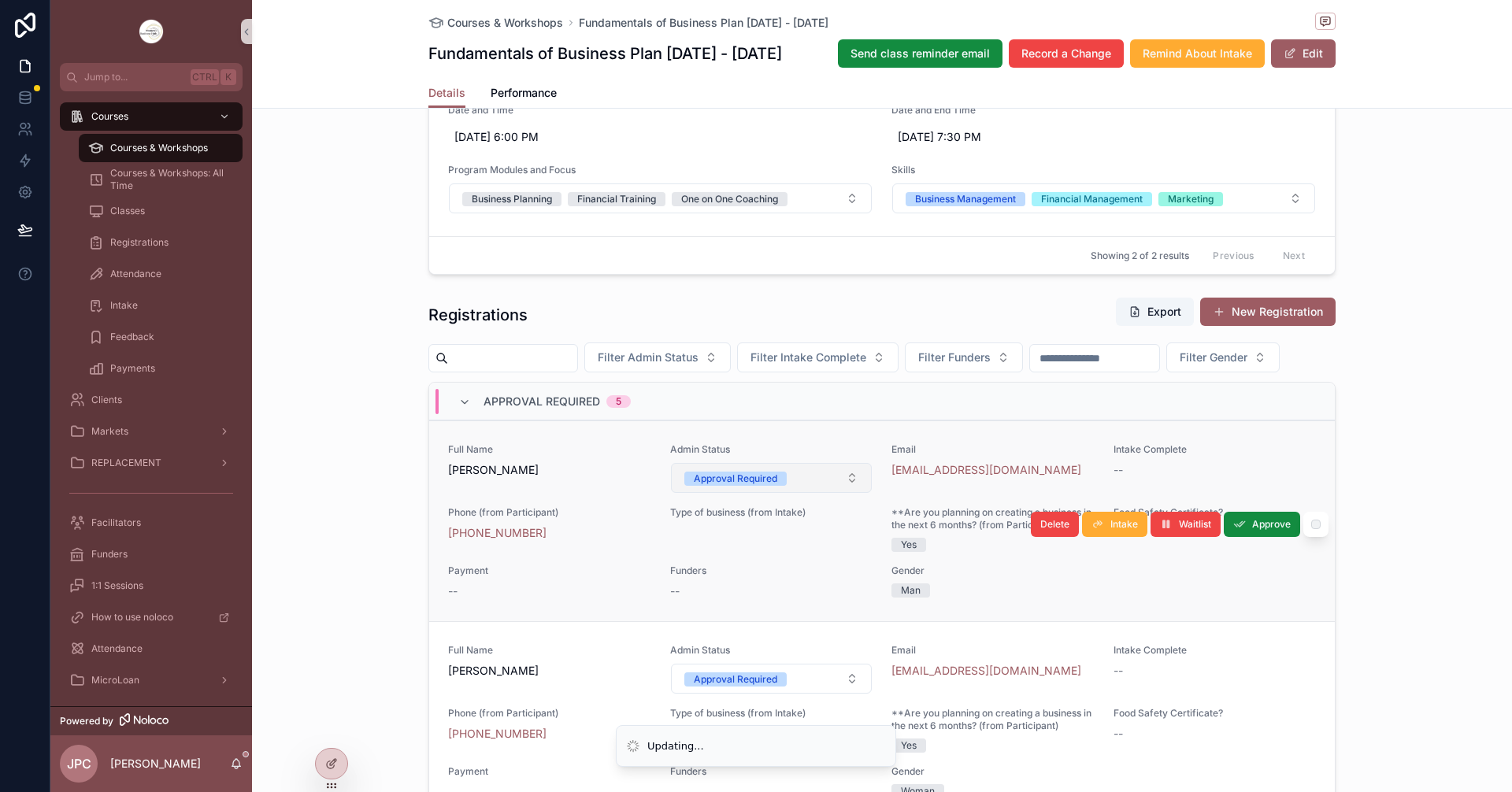
click at [724, 486] on div "Approval Required" at bounding box center [735, 478] width 83 height 14
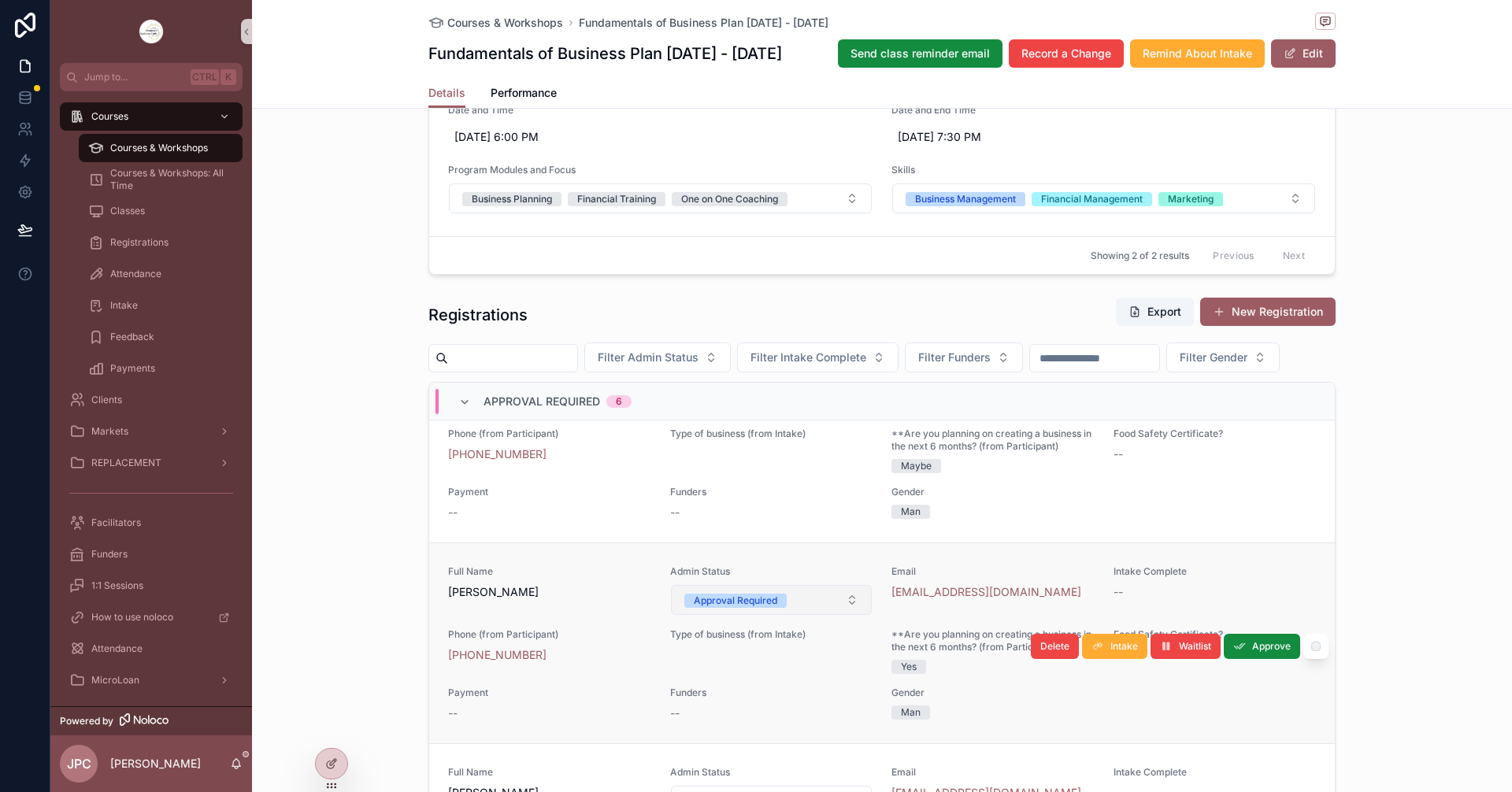
click at [755, 608] on div "Approval Required" at bounding box center [735, 600] width 83 height 14
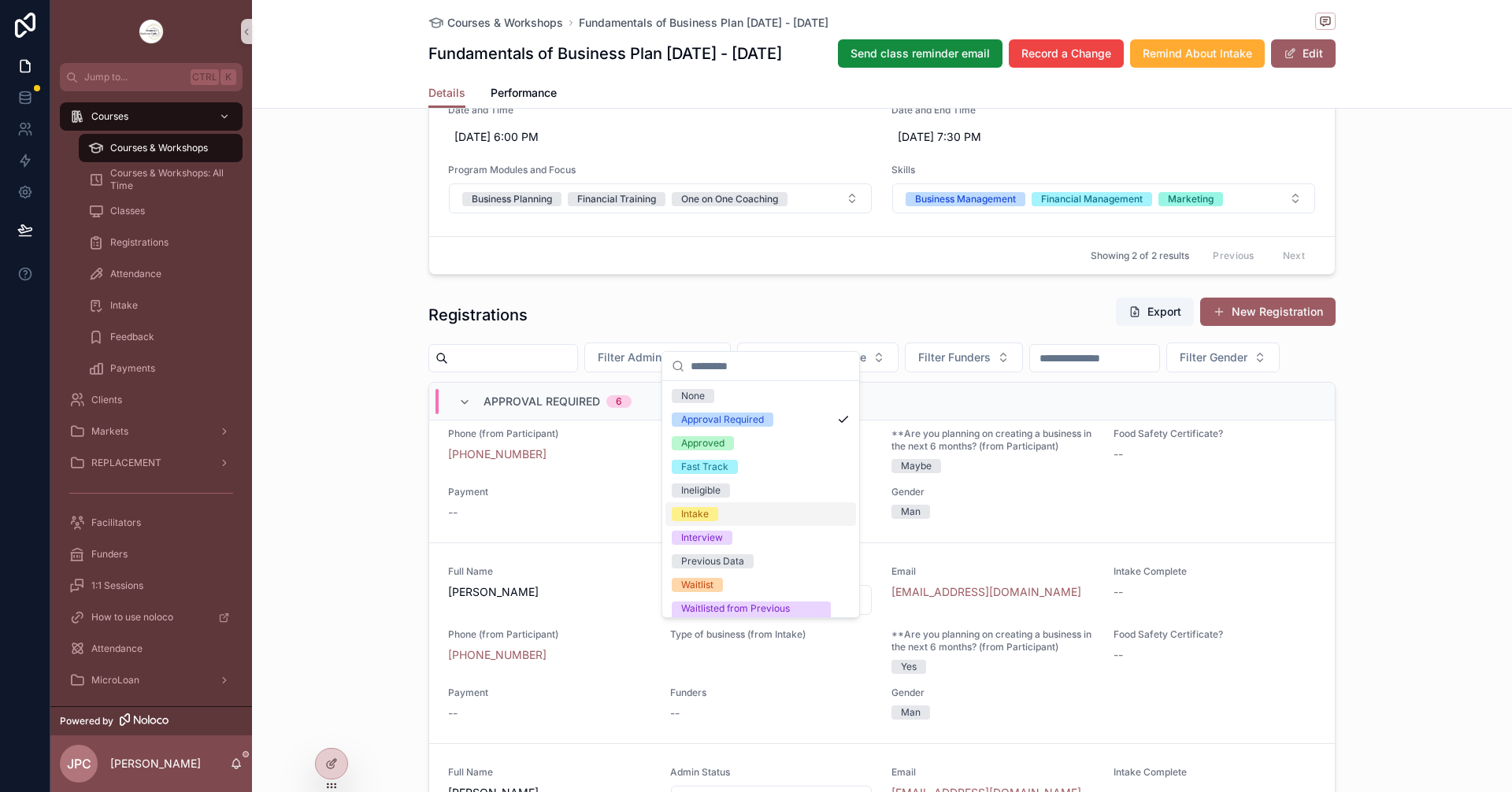
click at [699, 519] on div "Intake" at bounding box center [695, 514] width 28 height 14
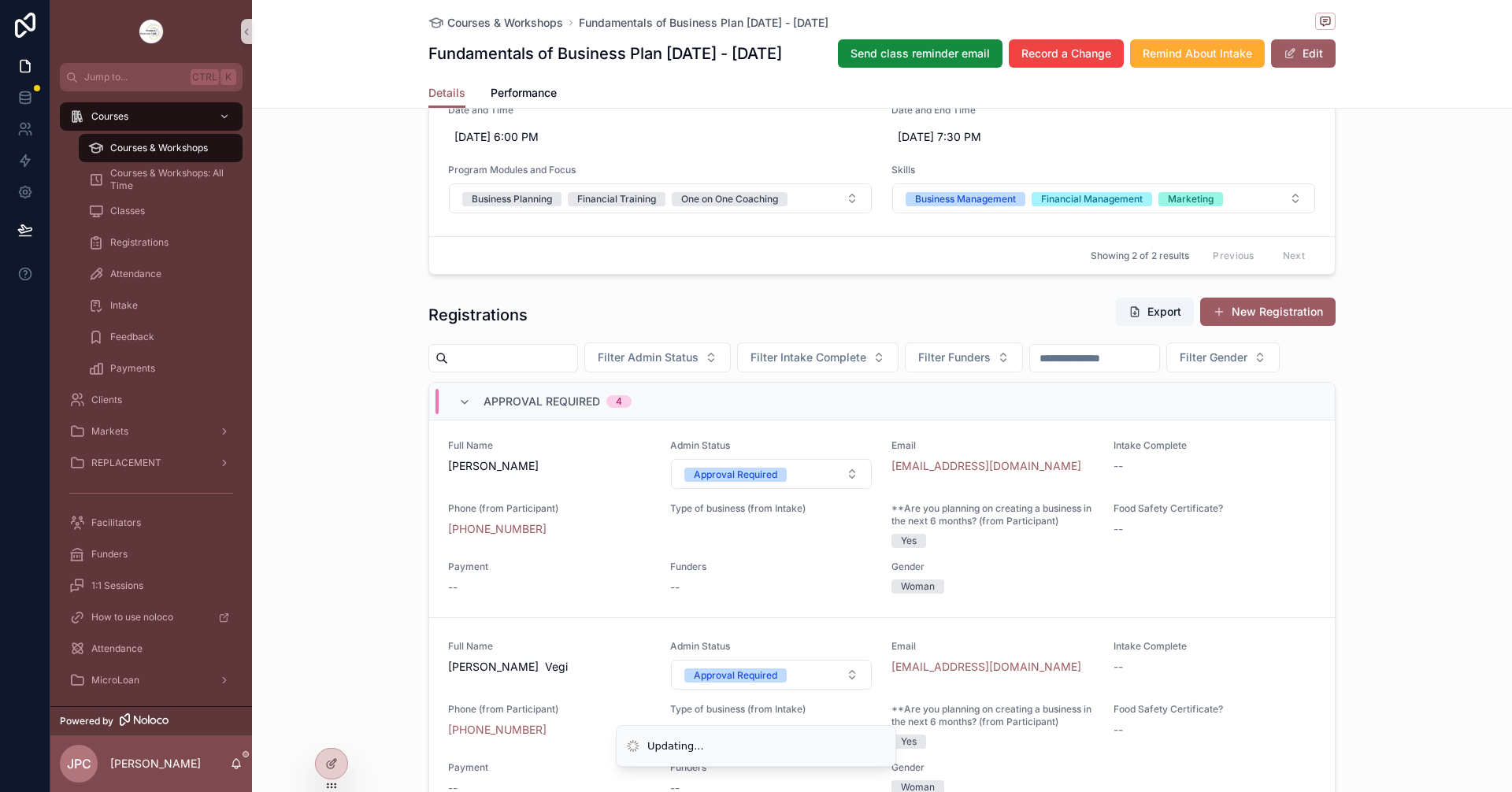
scroll to position [0, 0]
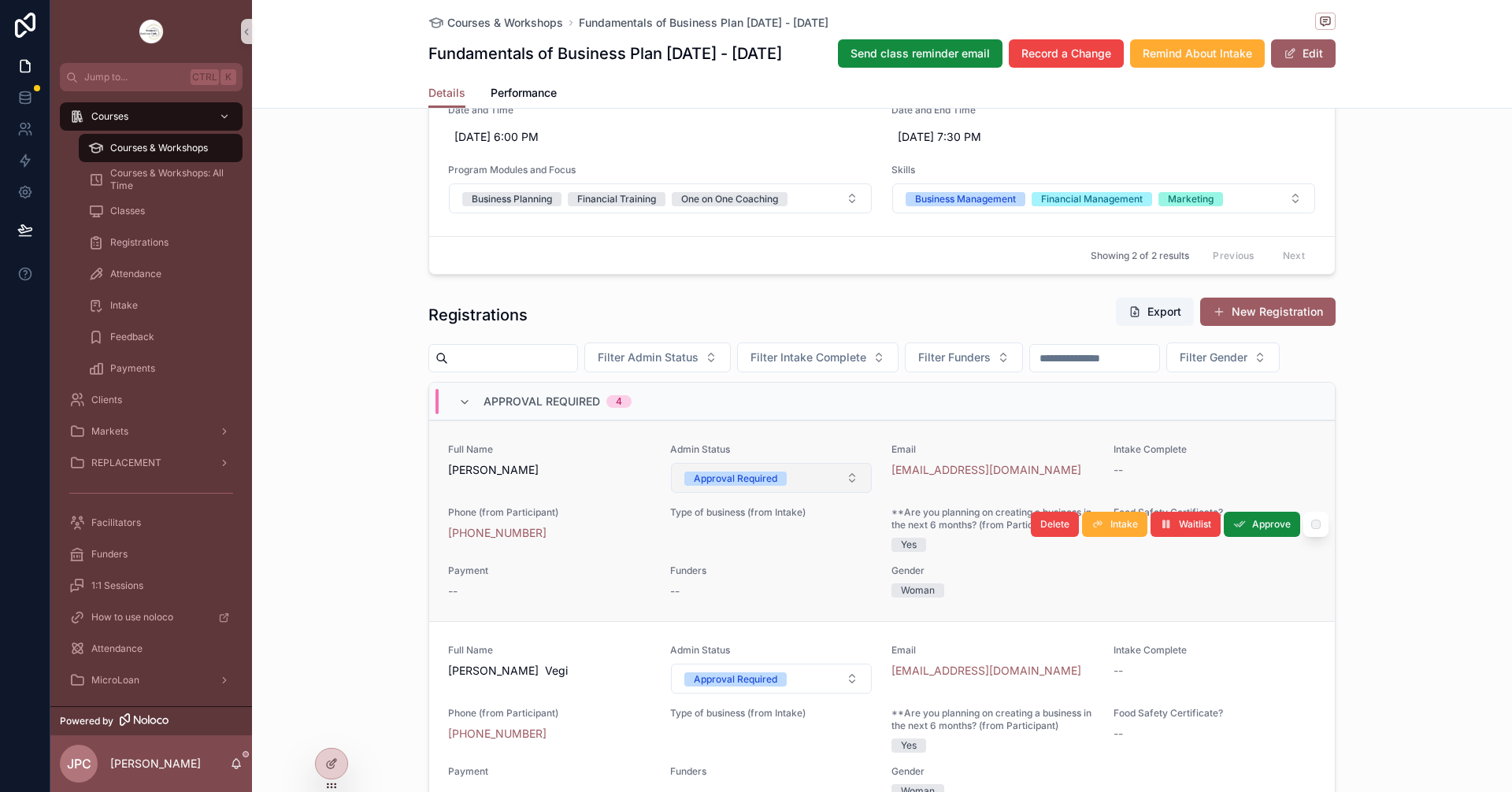
click at [752, 486] on div "Approval Required" at bounding box center [735, 478] width 83 height 14
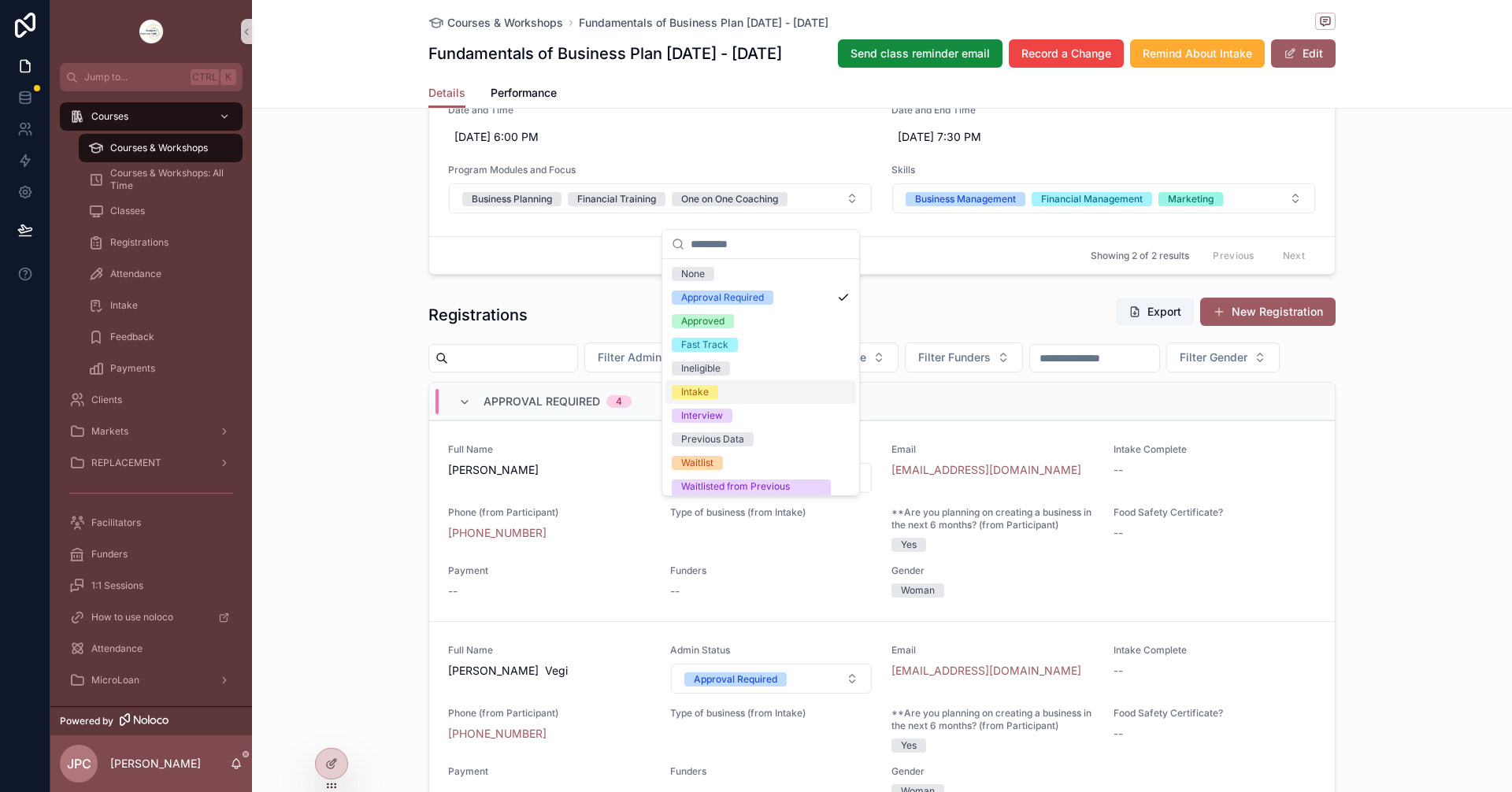
click at [703, 372] on div "Filter Admin Status Filter Intake Complete Filter Funders Filter Gender" at bounding box center [882, 357] width 907 height 30
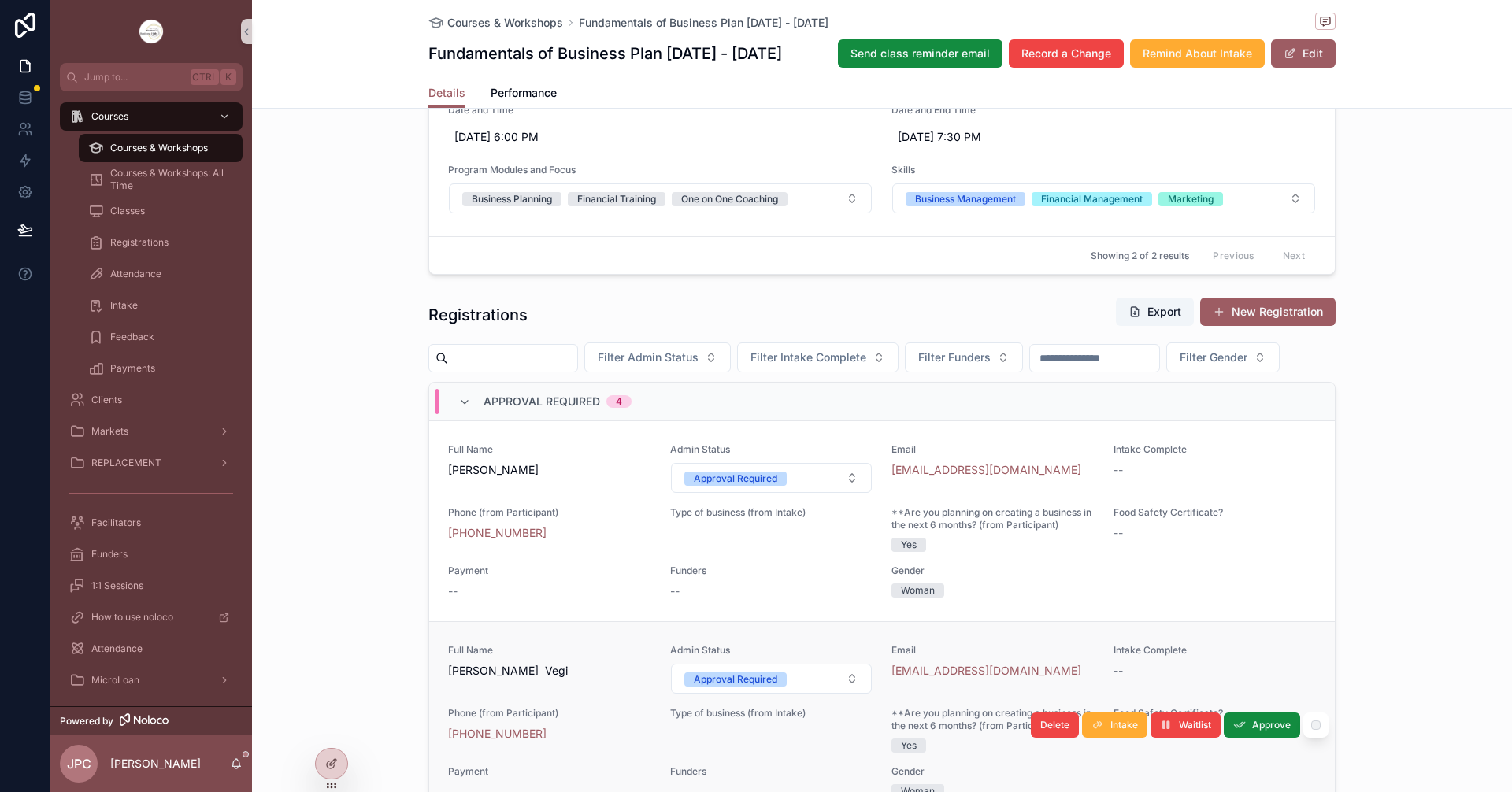
drag, startPoint x: 810, startPoint y: 708, endPoint x: 810, endPoint y: 699, distance: 9.0
click at [810, 694] on button "Approval Required" at bounding box center [771, 678] width 201 height 30
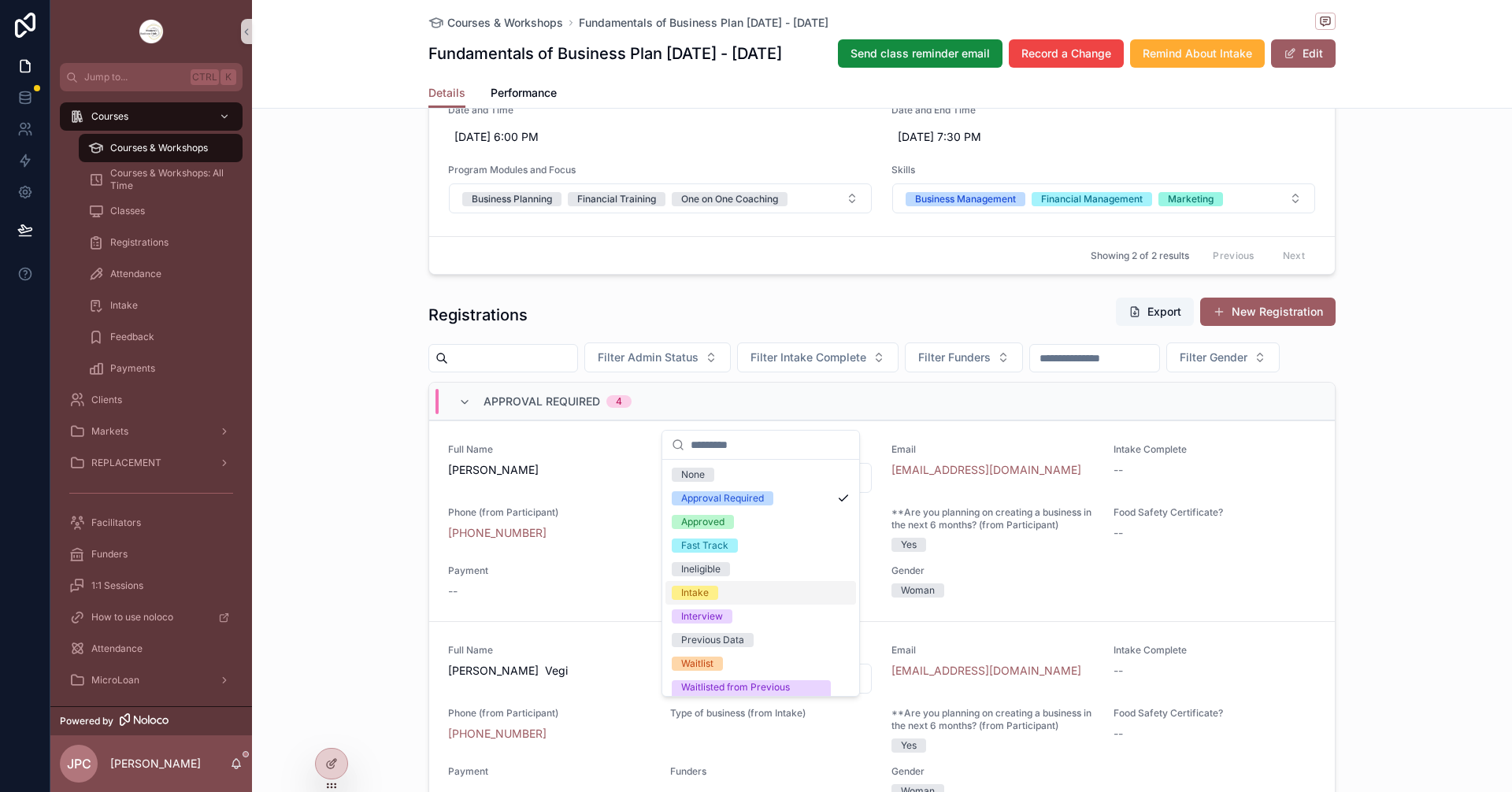
click at [733, 599] on div "Intake" at bounding box center [761, 592] width 191 height 23
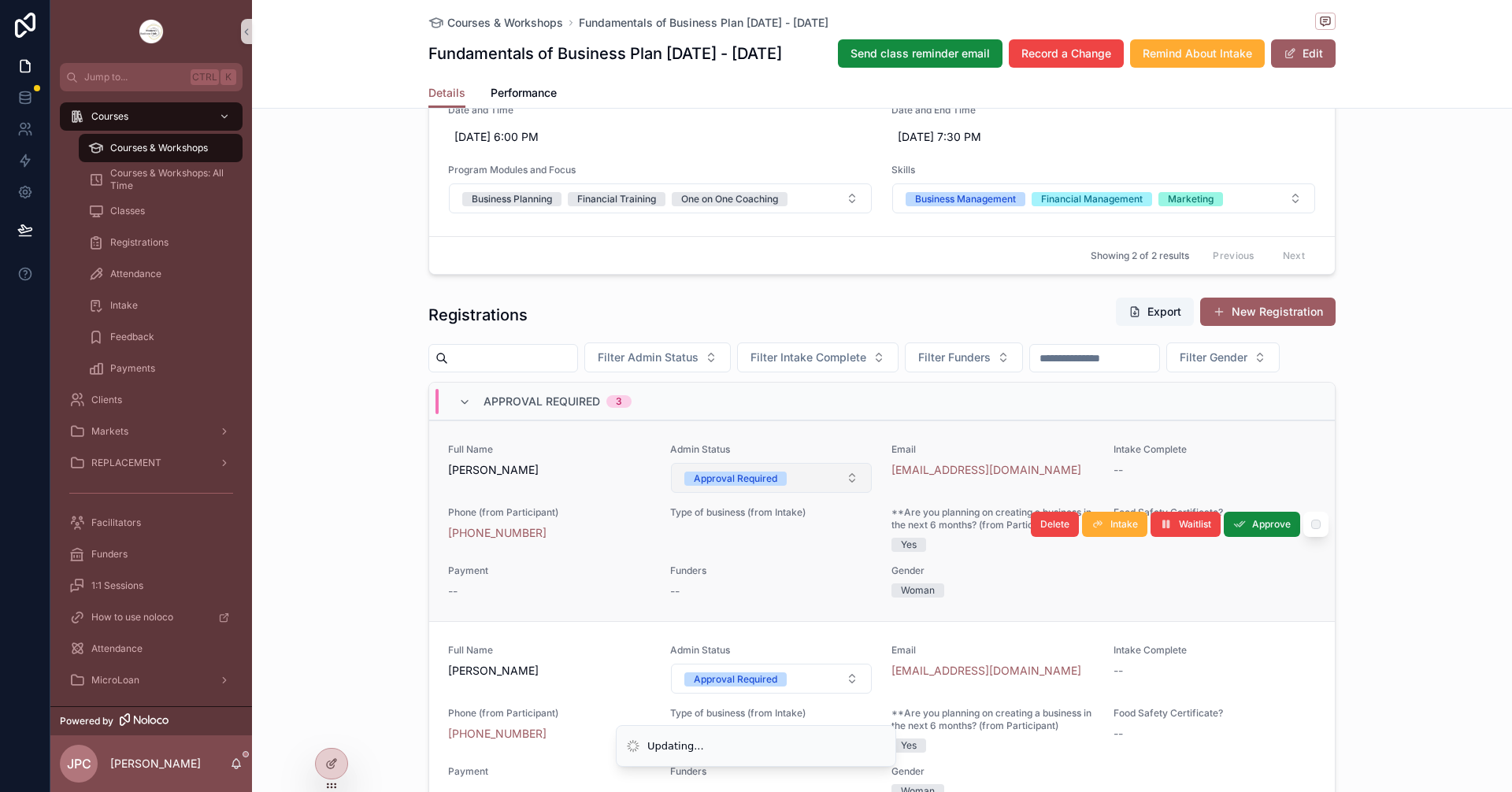
click at [832, 493] on button "Approval Required" at bounding box center [771, 477] width 201 height 30
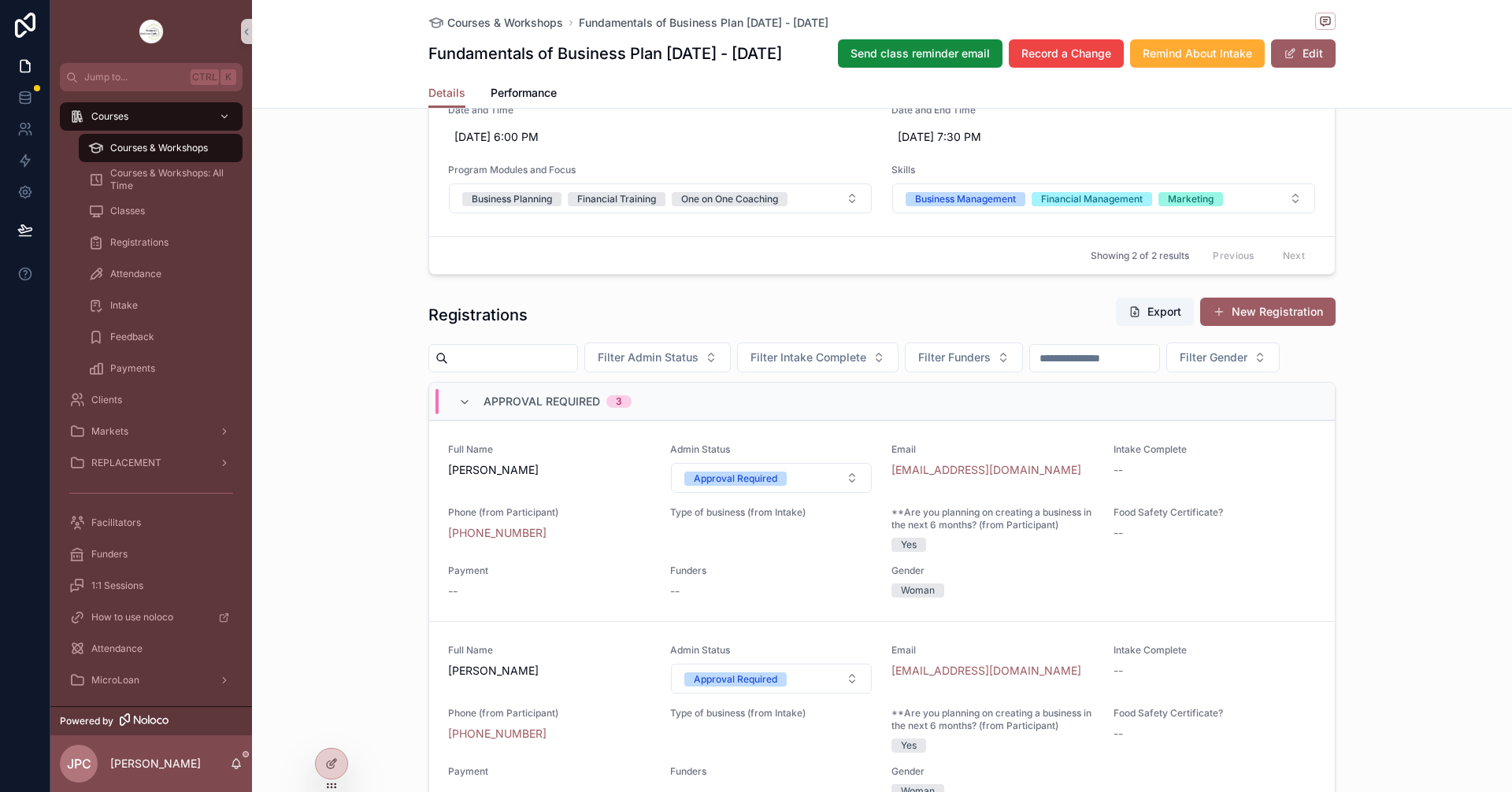
click at [725, 372] on div "Filter Admin Status Filter Intake Complete Filter Funders Filter Gender" at bounding box center [882, 357] width 907 height 30
click at [790, 493] on button "Approval Required" at bounding box center [771, 477] width 201 height 30
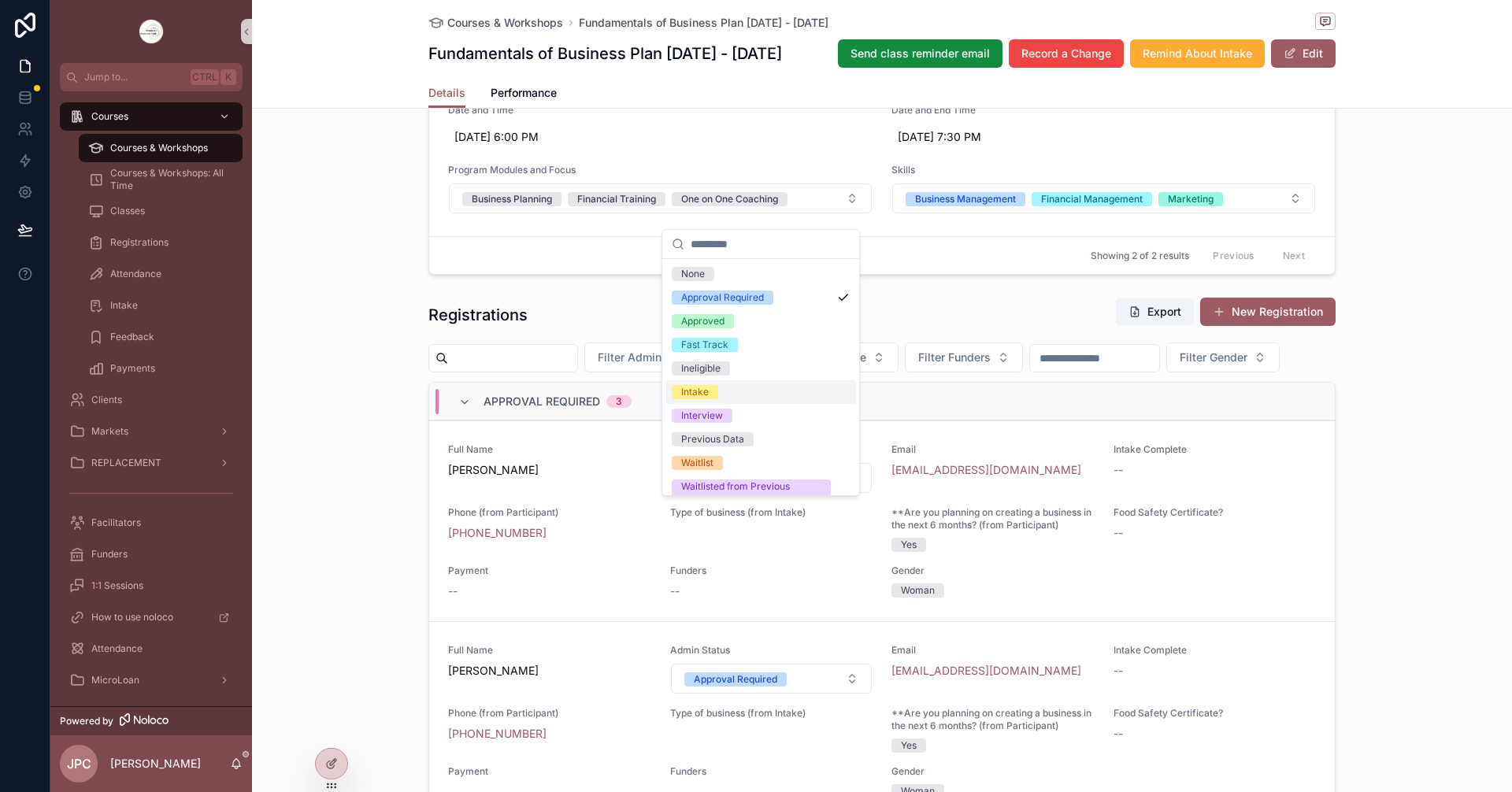
click at [704, 396] on div "Intake" at bounding box center [695, 392] width 28 height 14
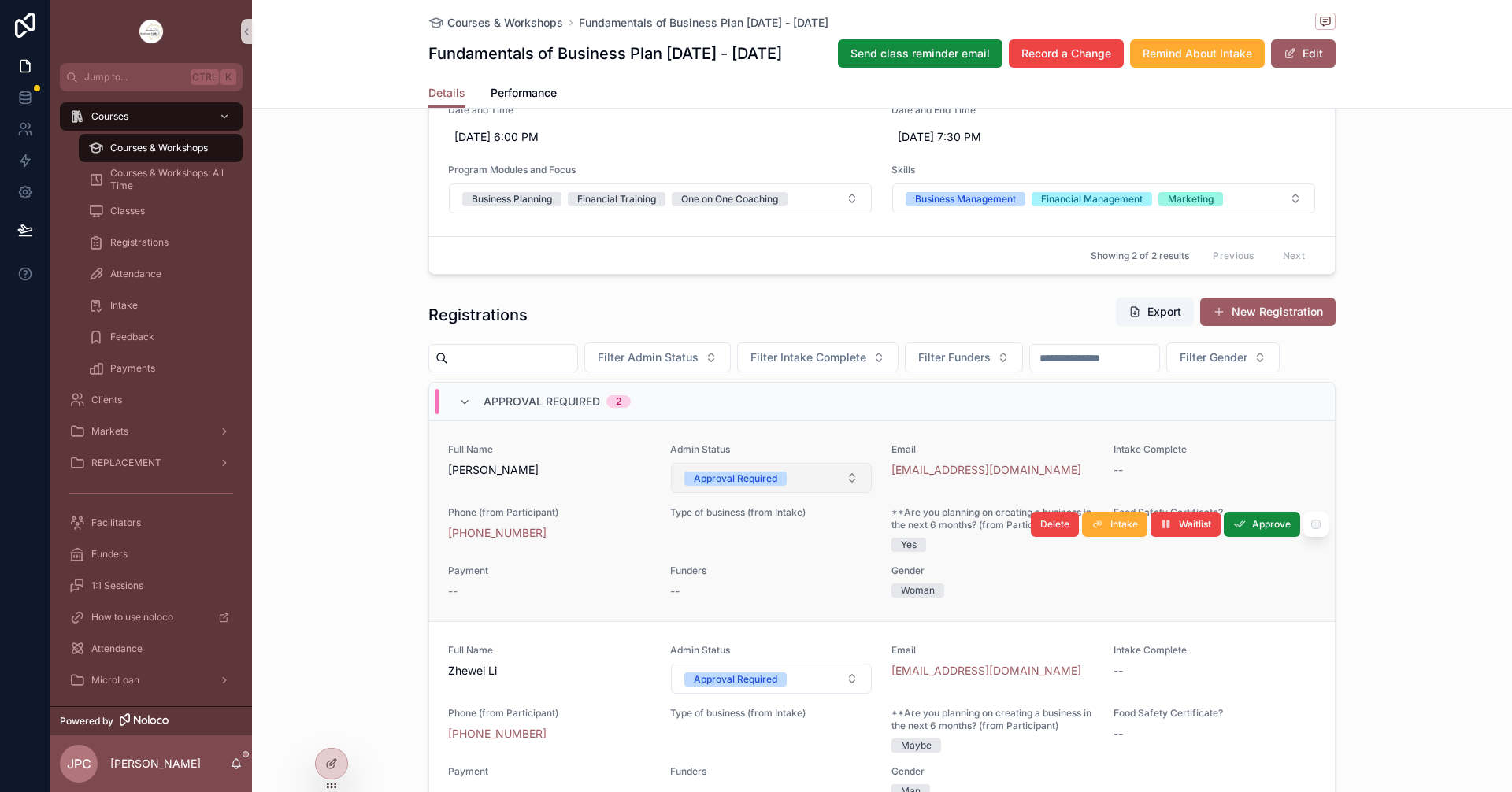
click at [796, 493] on button "Approval Required" at bounding box center [771, 477] width 201 height 30
drag, startPoint x: 758, startPoint y: 512, endPoint x: 759, endPoint y: 503, distance: 9.1
click at [759, 486] on div "Approval Required" at bounding box center [735, 478] width 83 height 14
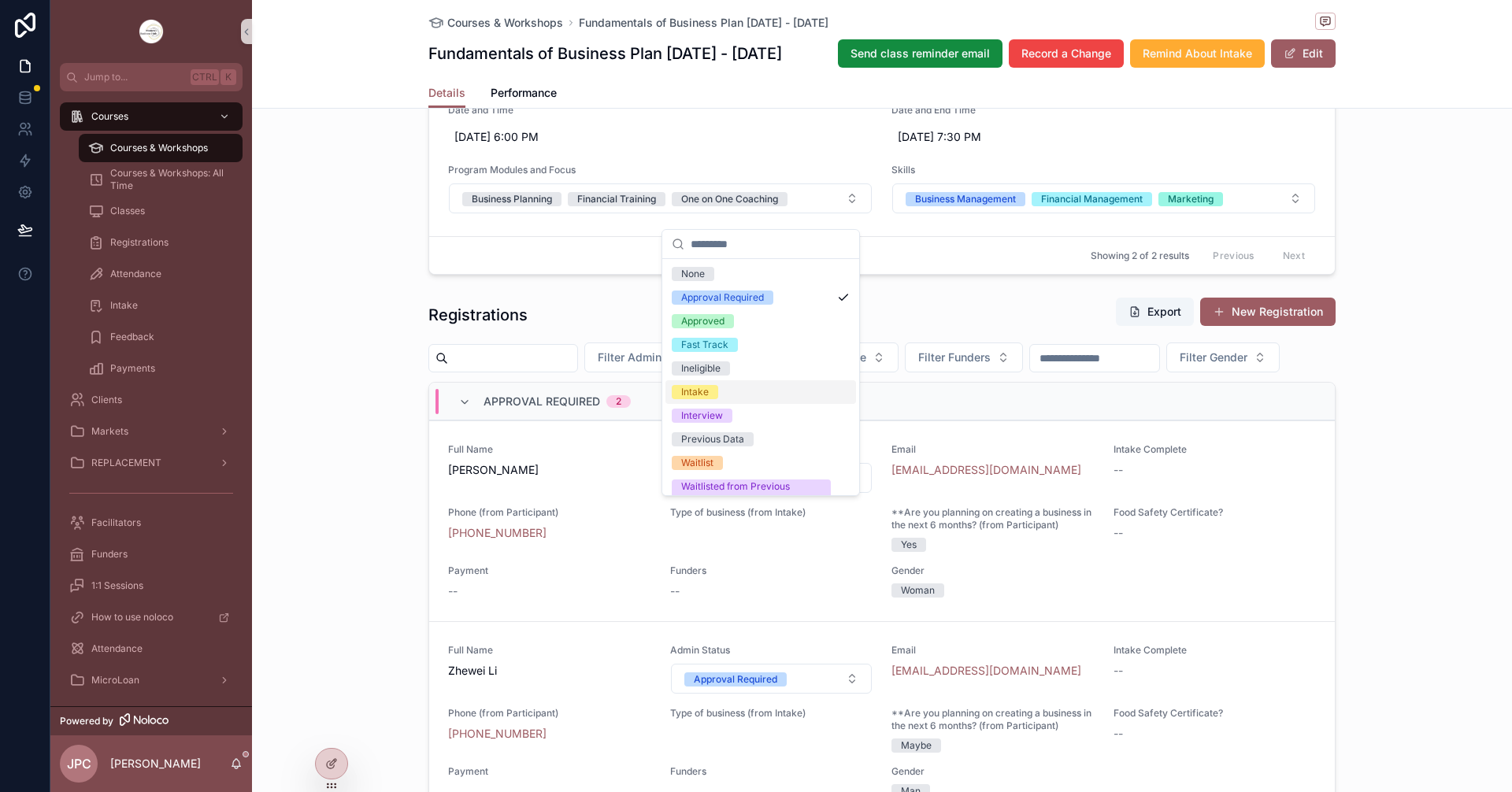
click at [716, 393] on span "Intake" at bounding box center [695, 392] width 46 height 14
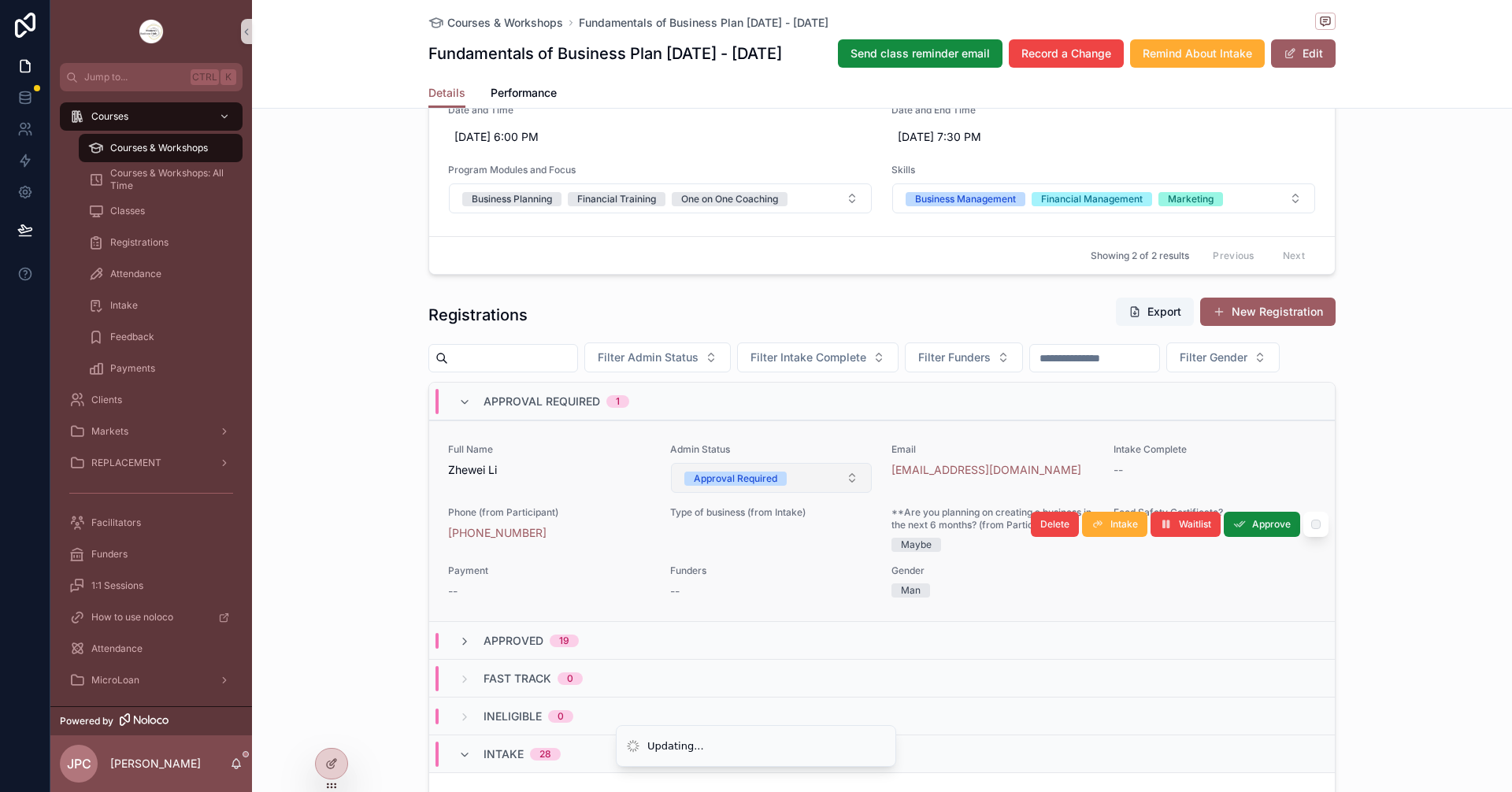
click at [779, 493] on button "Approval Required" at bounding box center [771, 477] width 201 height 30
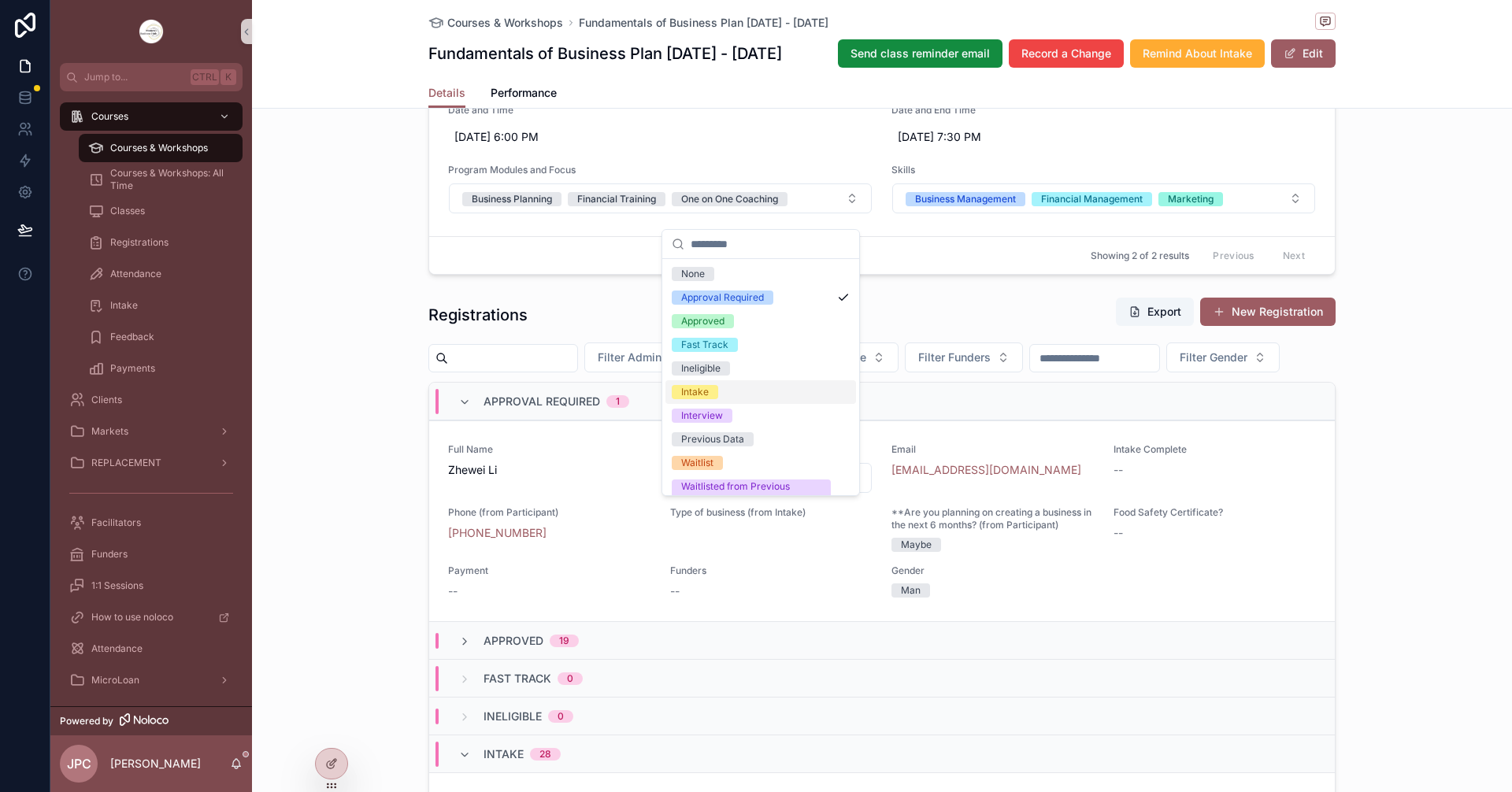
click at [716, 397] on span "Intake" at bounding box center [695, 392] width 46 height 14
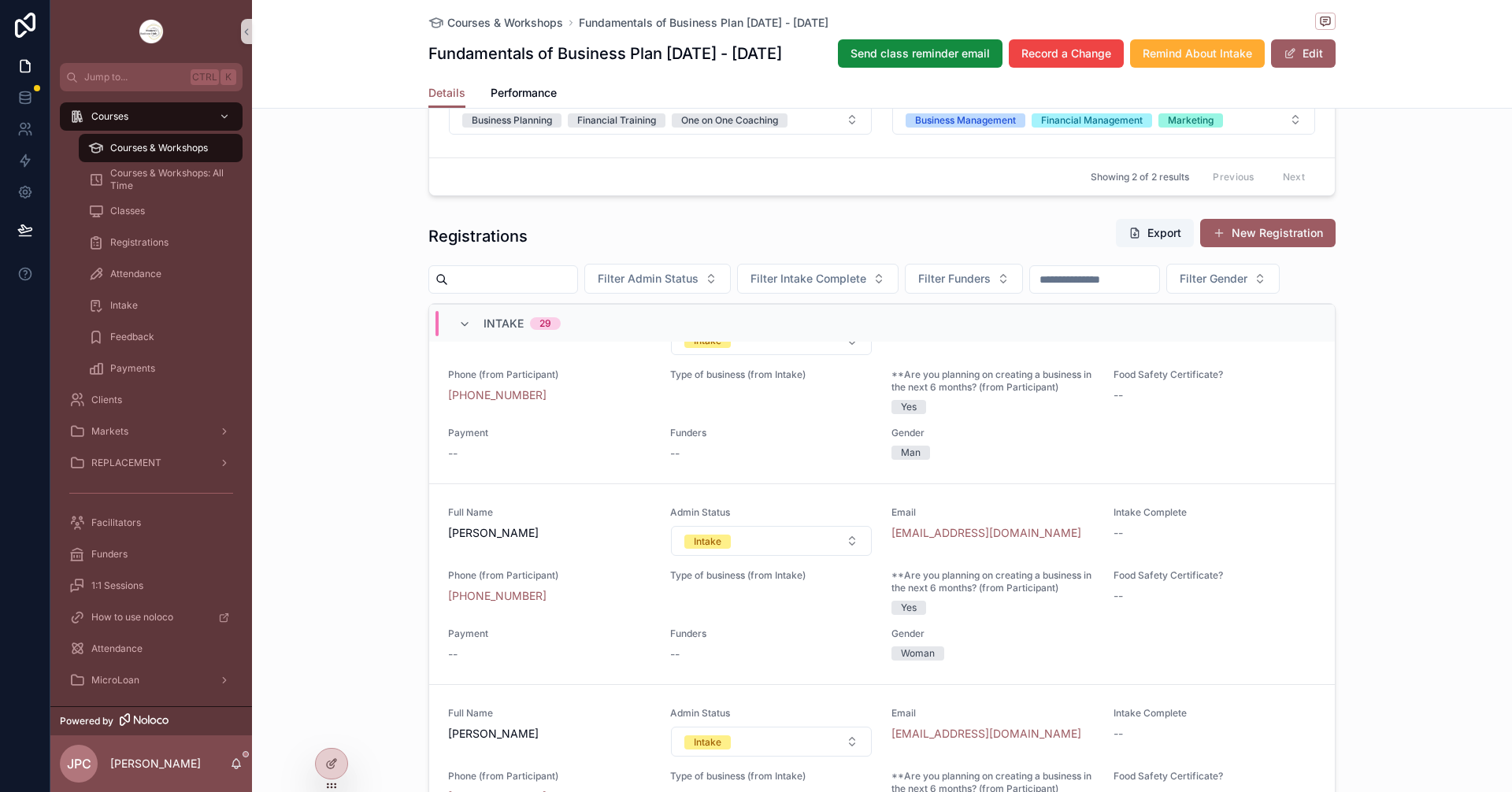
scroll to position [2993, 0]
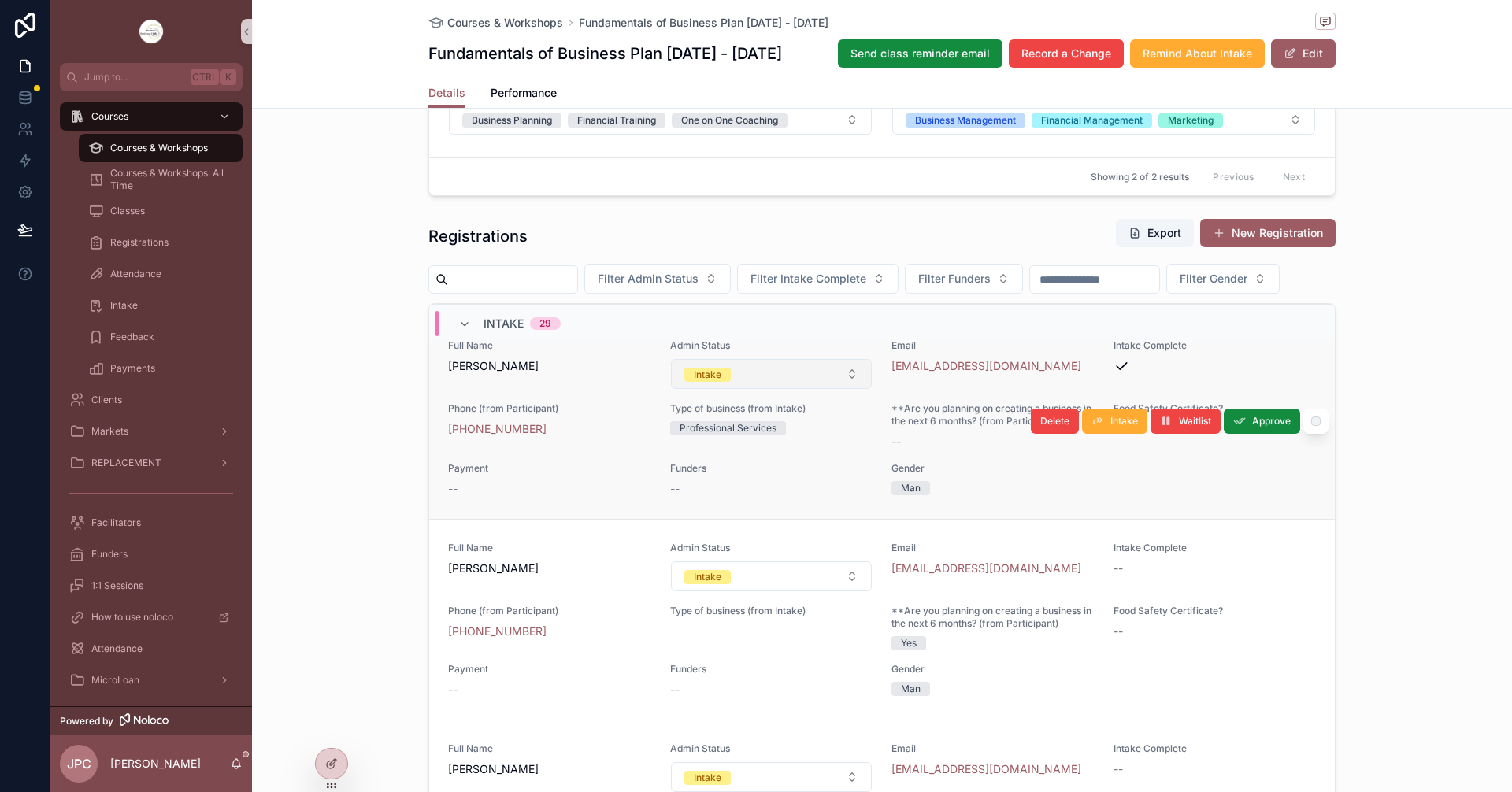
click at [766, 389] on button "Intake" at bounding box center [771, 374] width 201 height 30
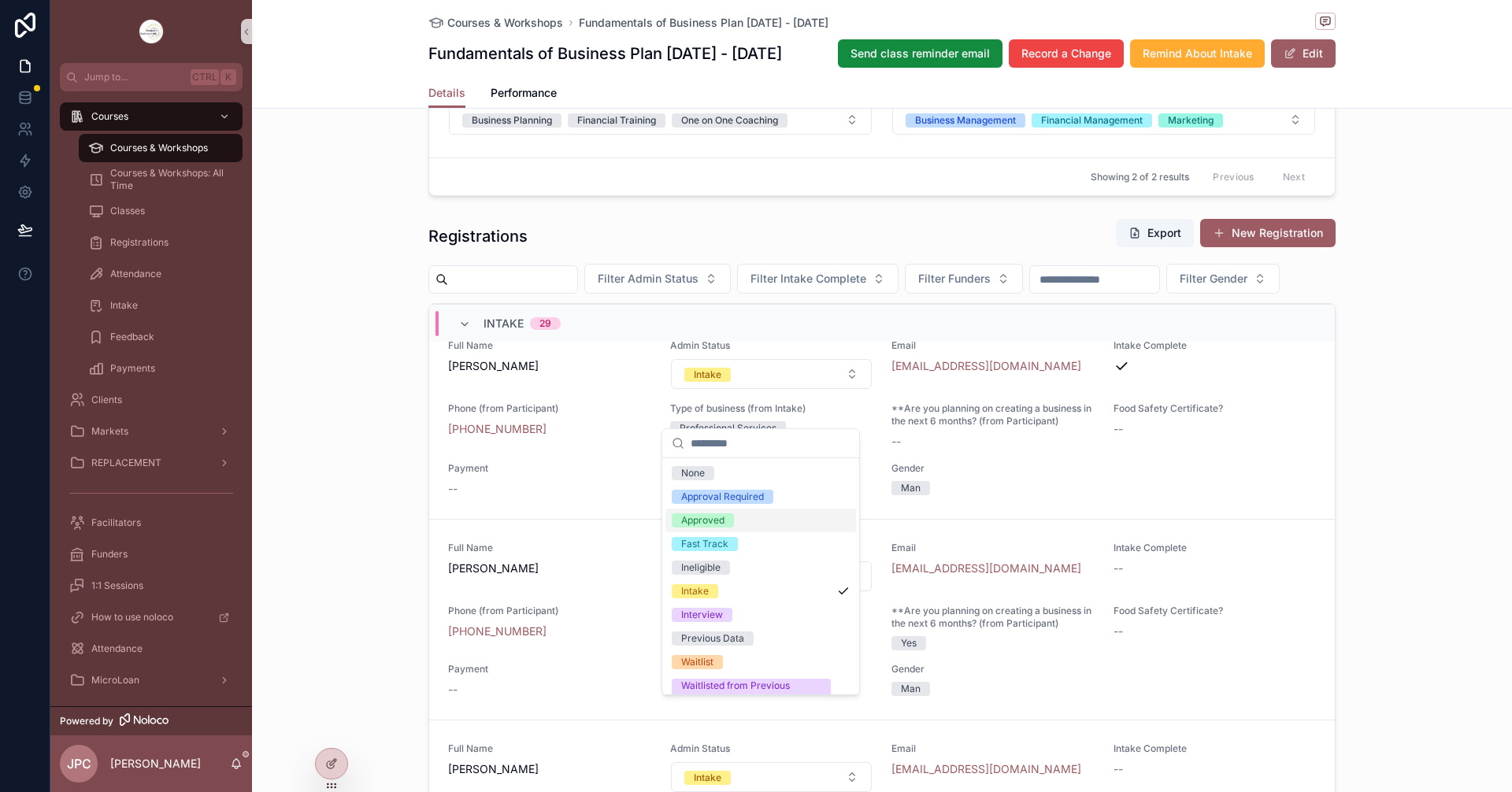
click at [697, 519] on div "Approved" at bounding box center [703, 520] width 43 height 14
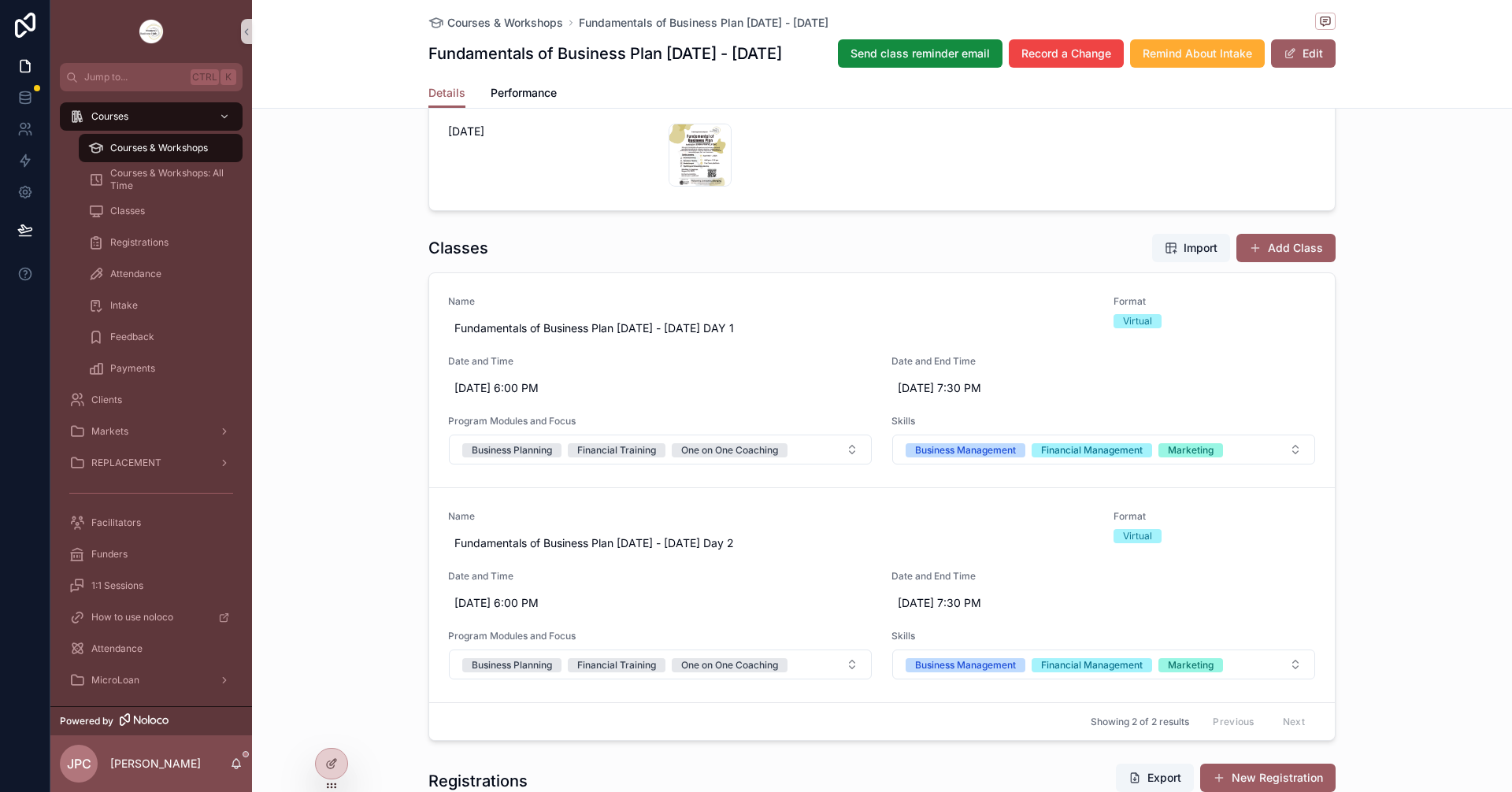
scroll to position [551, 0]
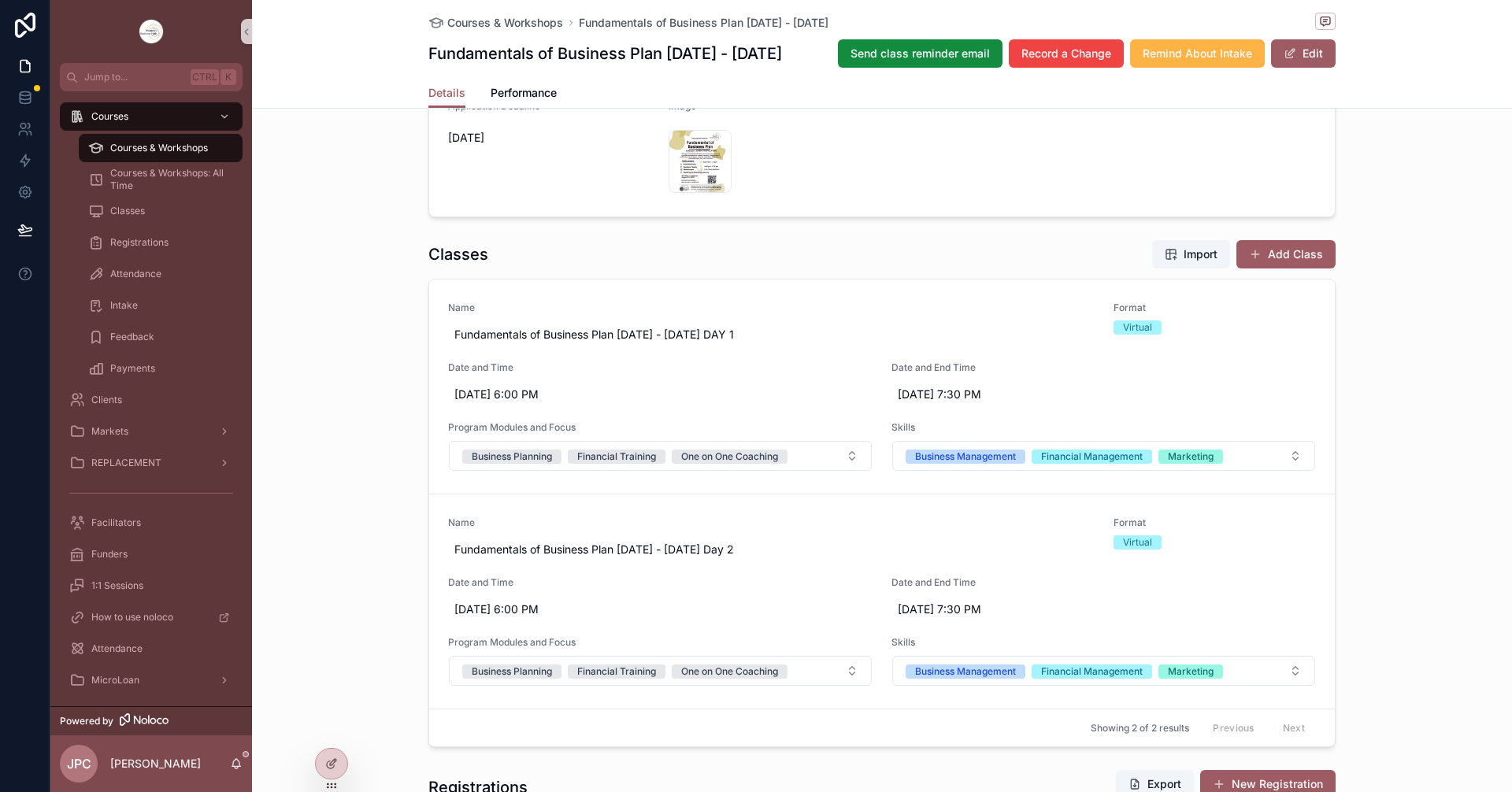
click at [1161, 63] on button "Remind About Intake" at bounding box center [1197, 53] width 135 height 28
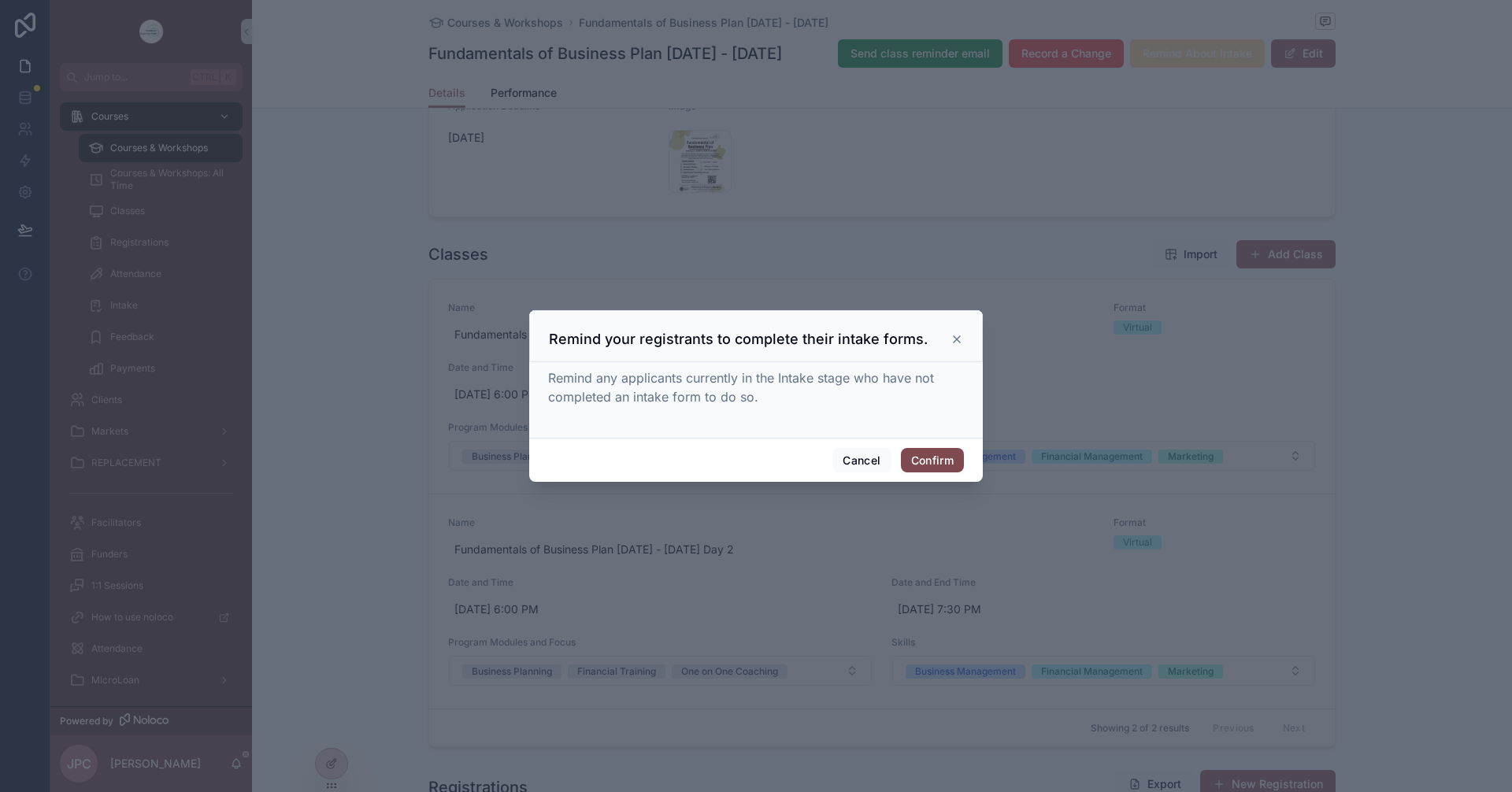
click at [945, 453] on button "Confirm" at bounding box center [932, 460] width 63 height 25
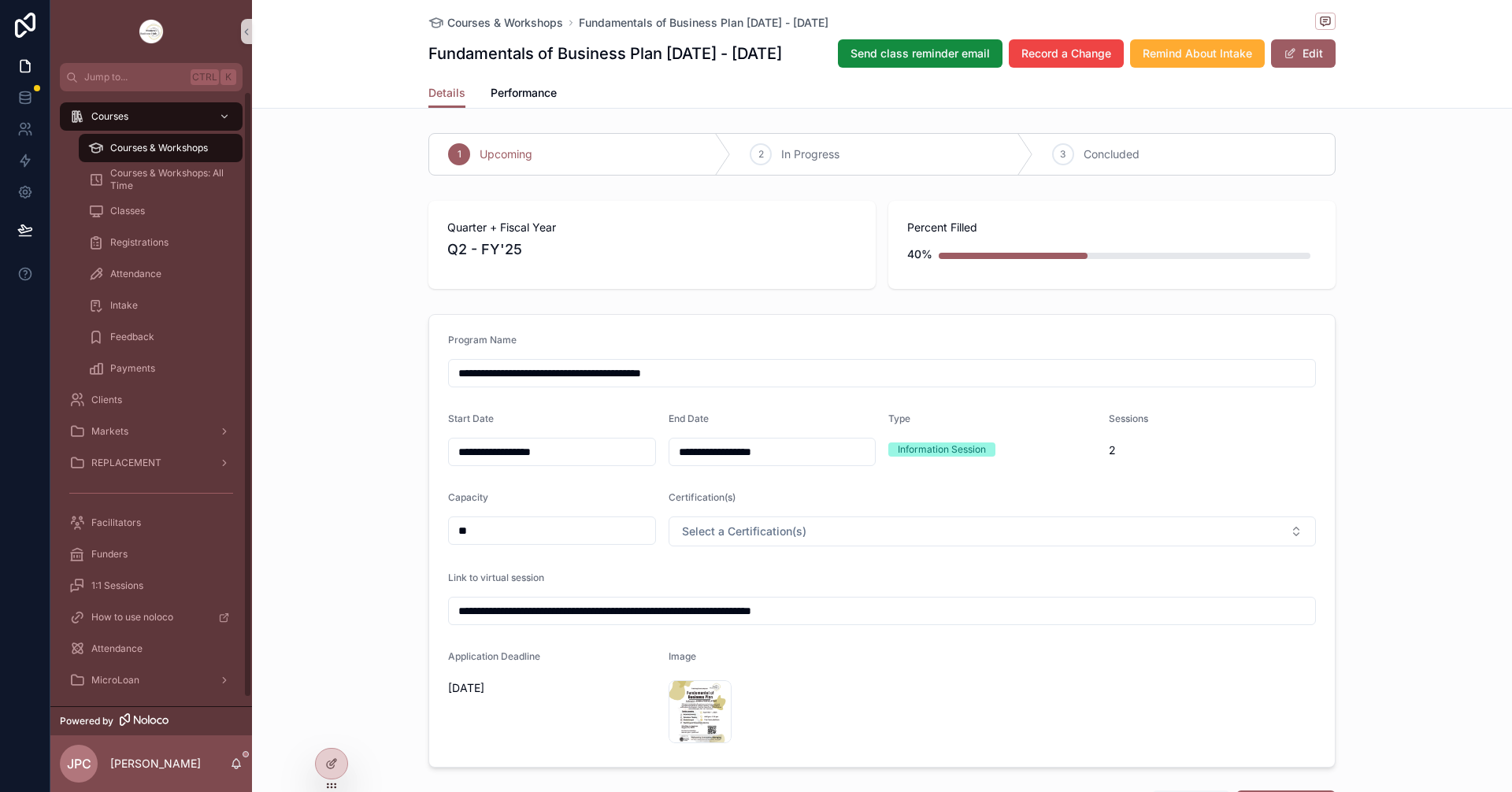
scroll to position [0, 0]
click at [204, 150] on span "Courses & Workshops" at bounding box center [159, 148] width 98 height 13
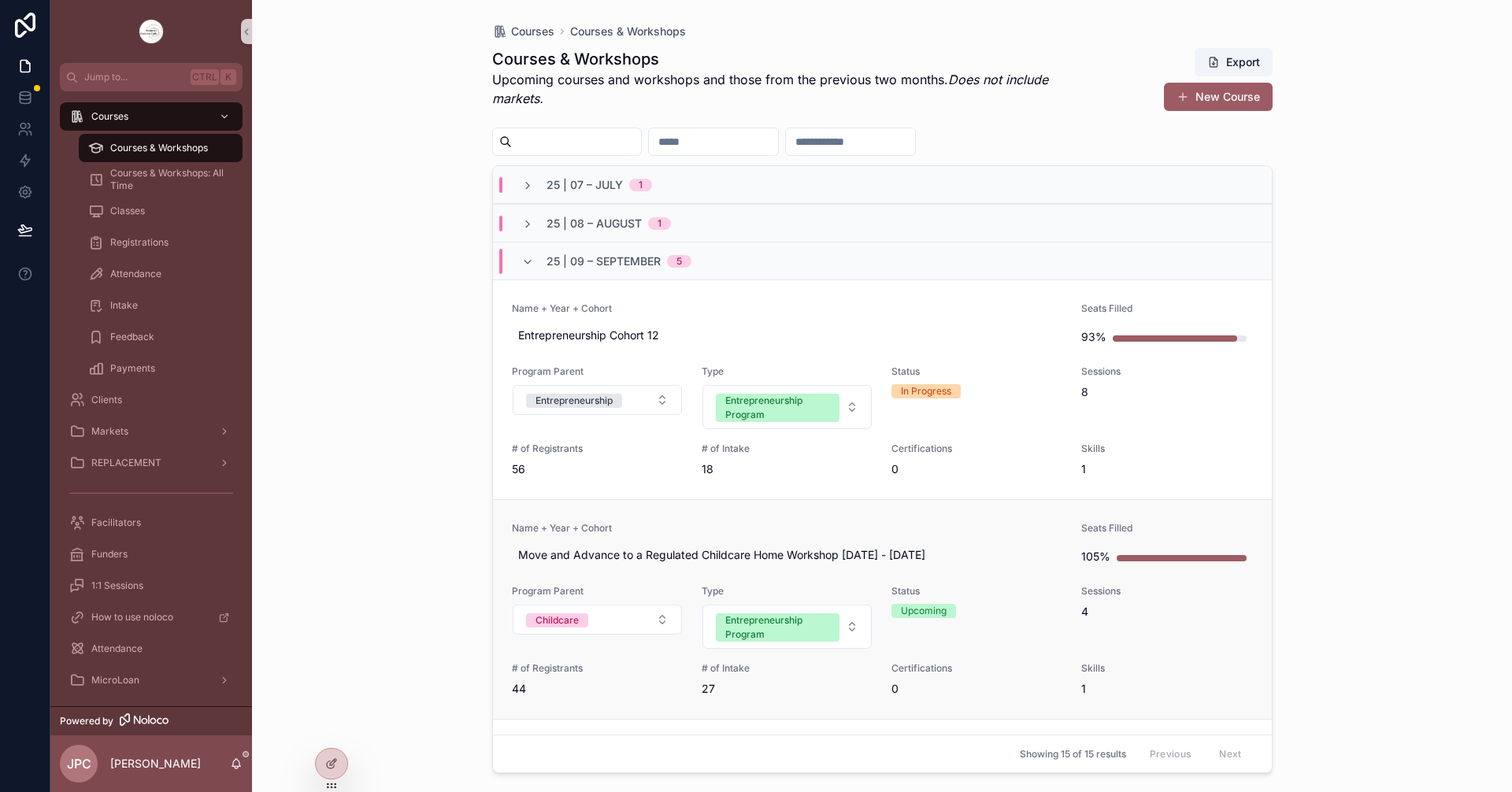
click at [793, 521] on link "Name + Year + Cohort Move and Advance to a Regulated Childcare Home Workshop [D…" at bounding box center [882, 609] width 779 height 219
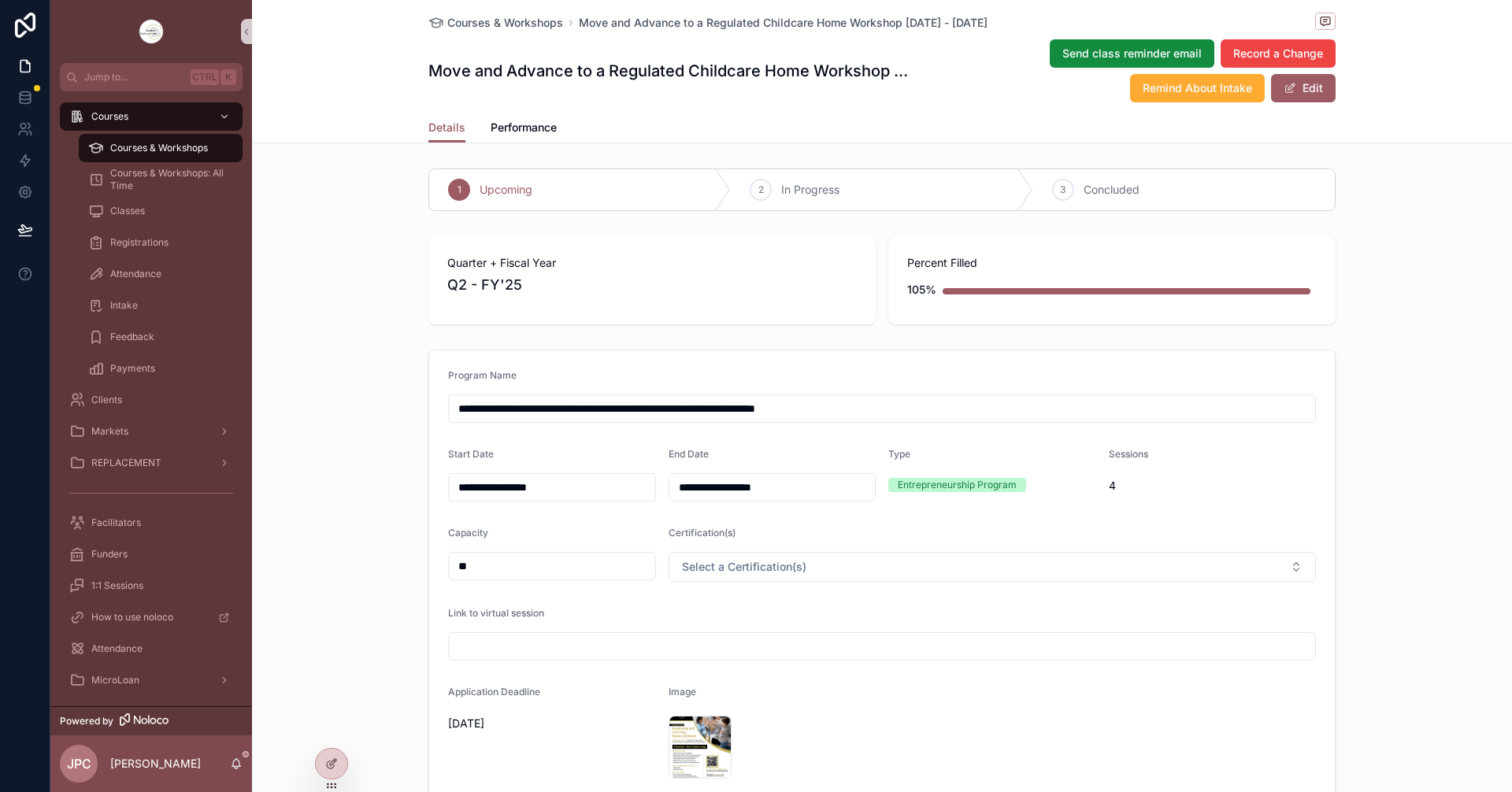
drag, startPoint x: 843, startPoint y: 107, endPoint x: 845, endPoint y: 231, distance: 124.0
